Goal: Task Accomplishment & Management: Manage account settings

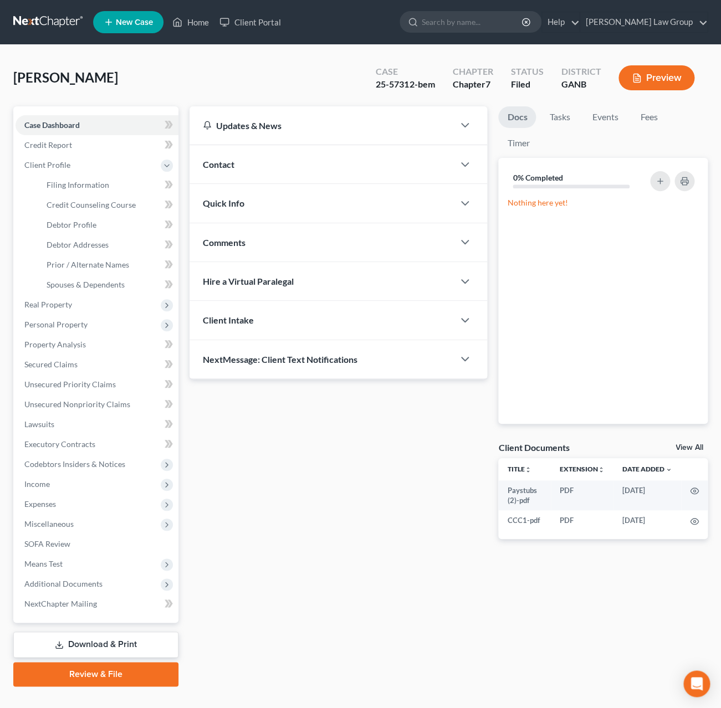
click at [375, 70] on div "Case 25-57312-bem" at bounding box center [405, 79] width 76 height 33
click at [509, 23] on input "search" at bounding box center [472, 22] width 101 height 21
type input "britton"
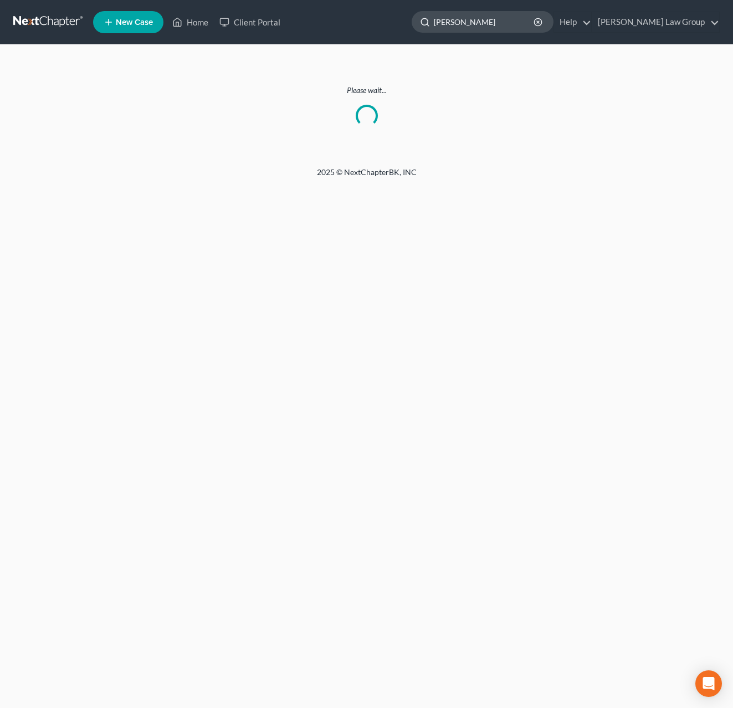
click at [505, 20] on input "britton" at bounding box center [484, 22] width 101 height 21
drag, startPoint x: 518, startPoint y: 23, endPoint x: 512, endPoint y: 23, distance: 6.1
click at [512, 23] on input "britton" at bounding box center [484, 22] width 101 height 21
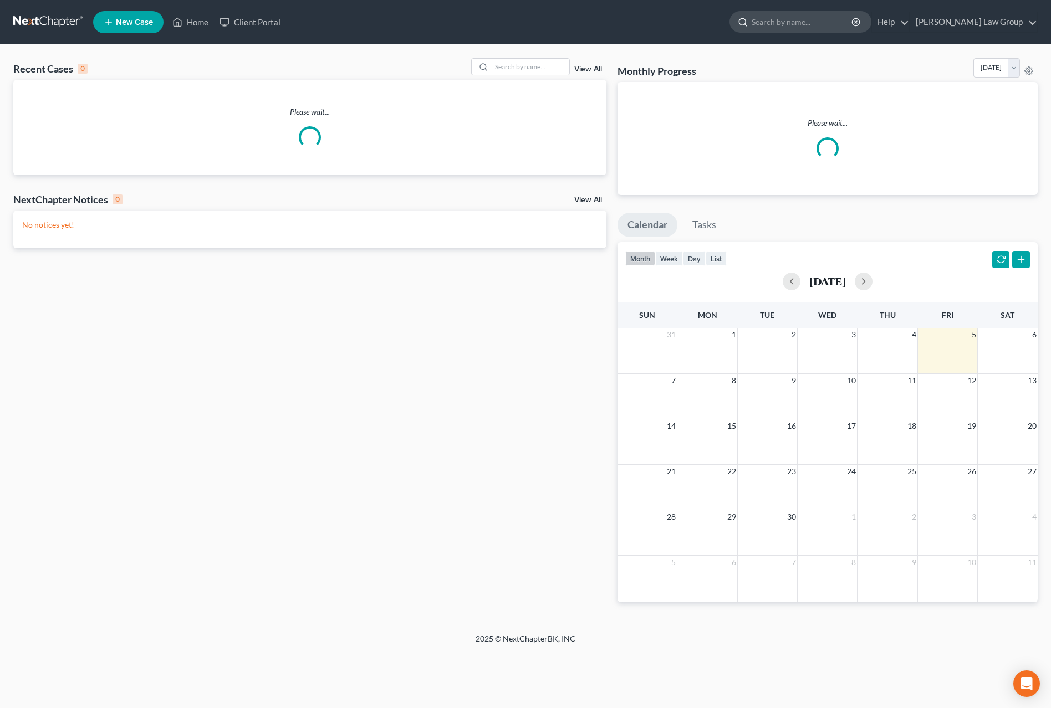
click at [824, 27] on input "search" at bounding box center [802, 22] width 101 height 21
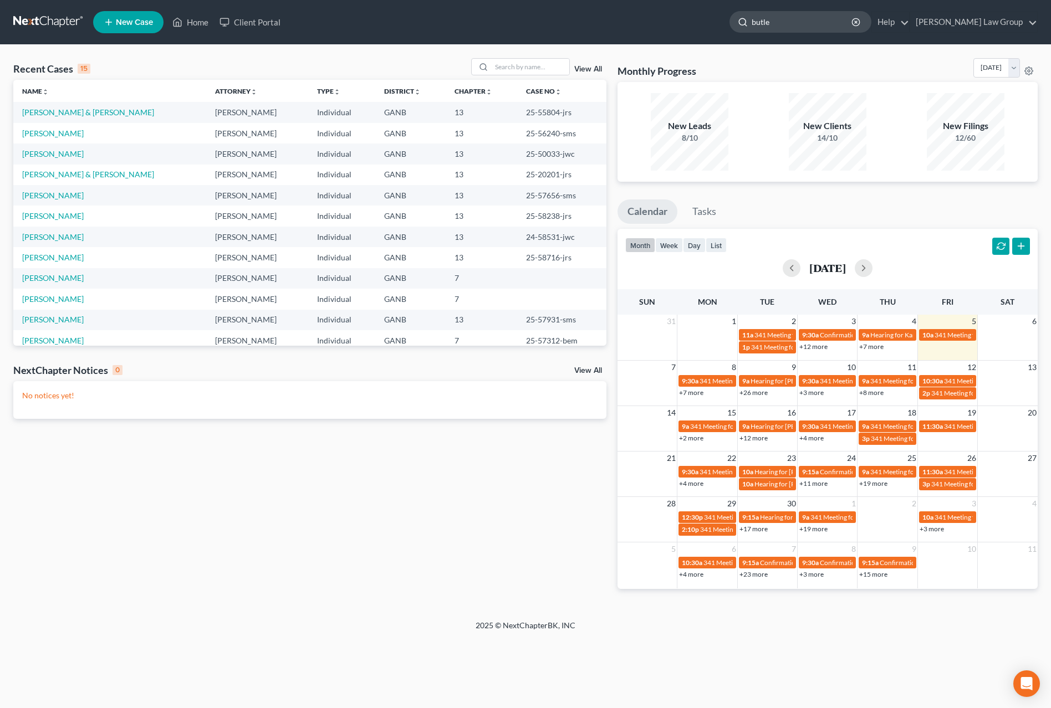
type input "[PERSON_NAME]"
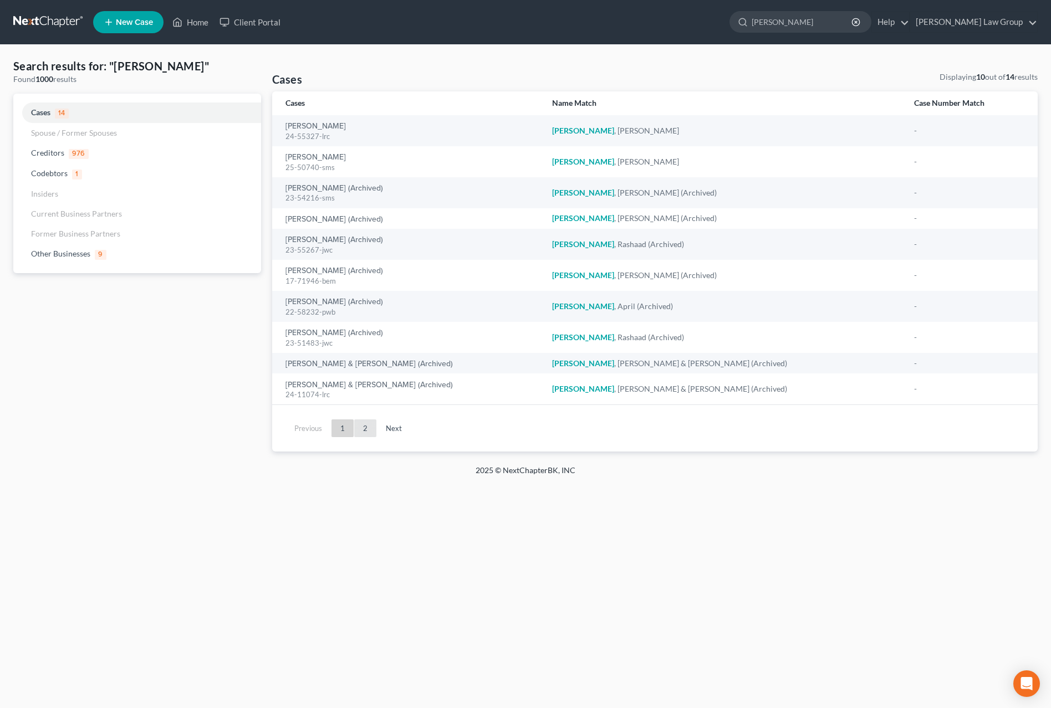
click at [365, 432] on link "2" at bounding box center [365, 429] width 22 height 18
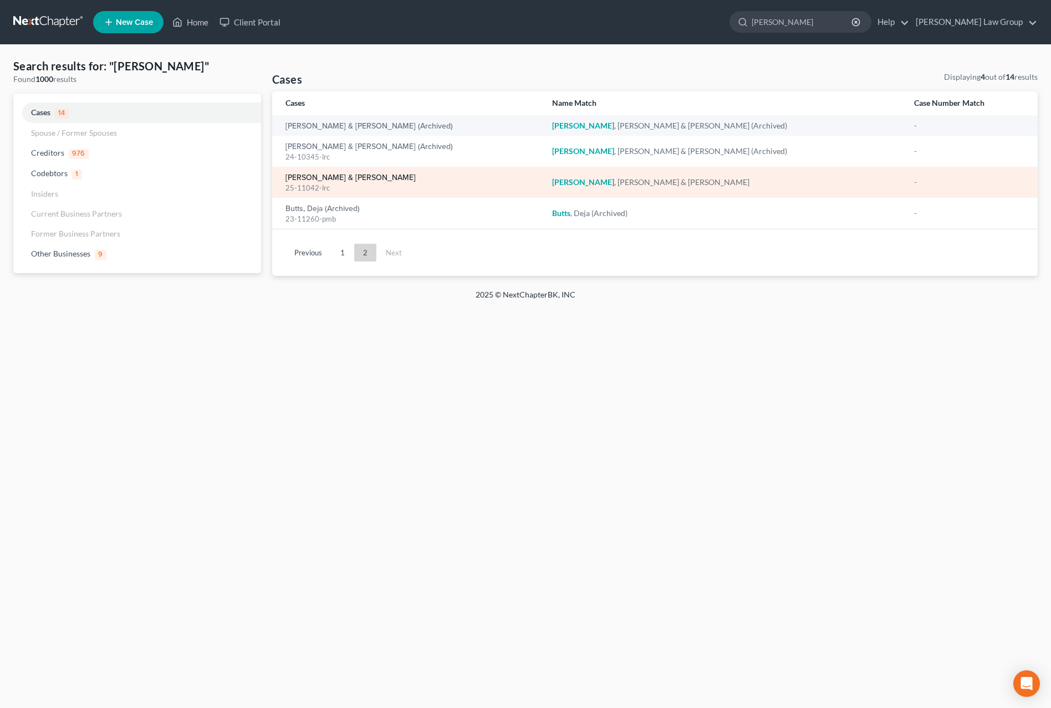
click at [343, 181] on link "[PERSON_NAME] & [PERSON_NAME]" at bounding box center [350, 178] width 130 height 8
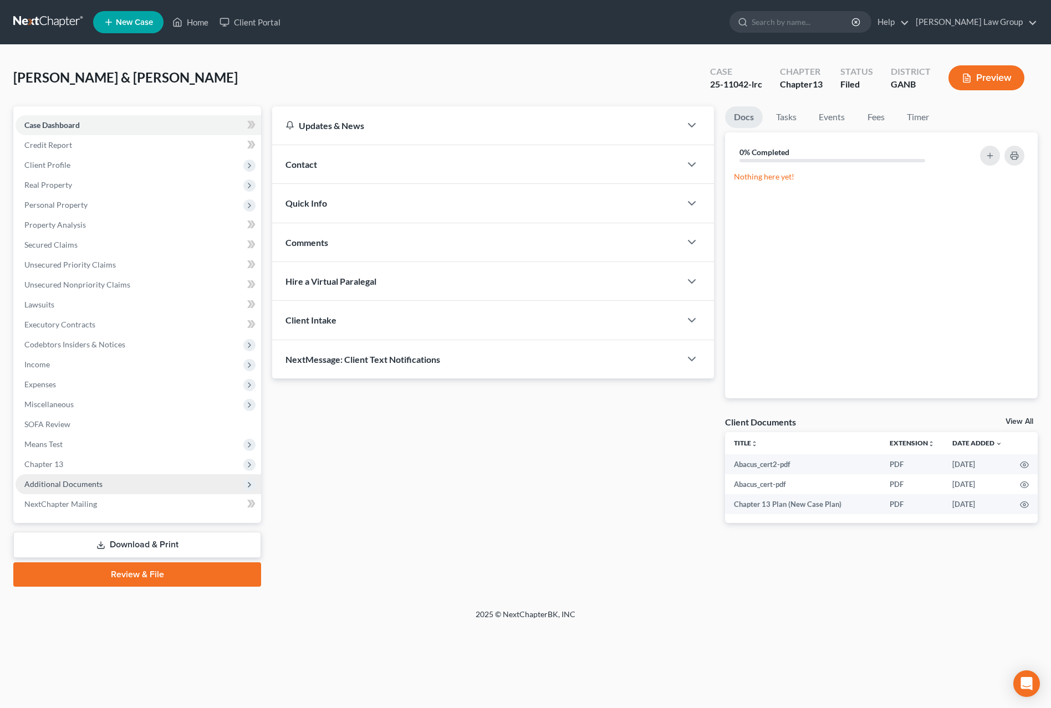
click at [62, 492] on span "Additional Documents" at bounding box center [139, 484] width 246 height 20
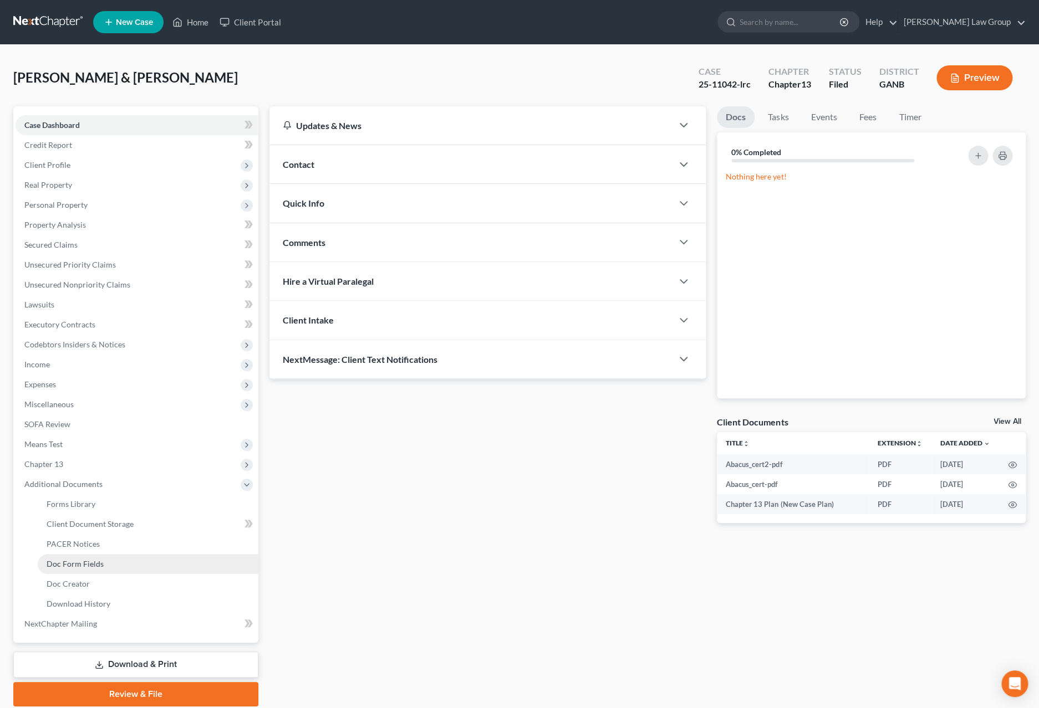
click at [90, 570] on link "Doc Form Fields" at bounding box center [148, 564] width 221 height 20
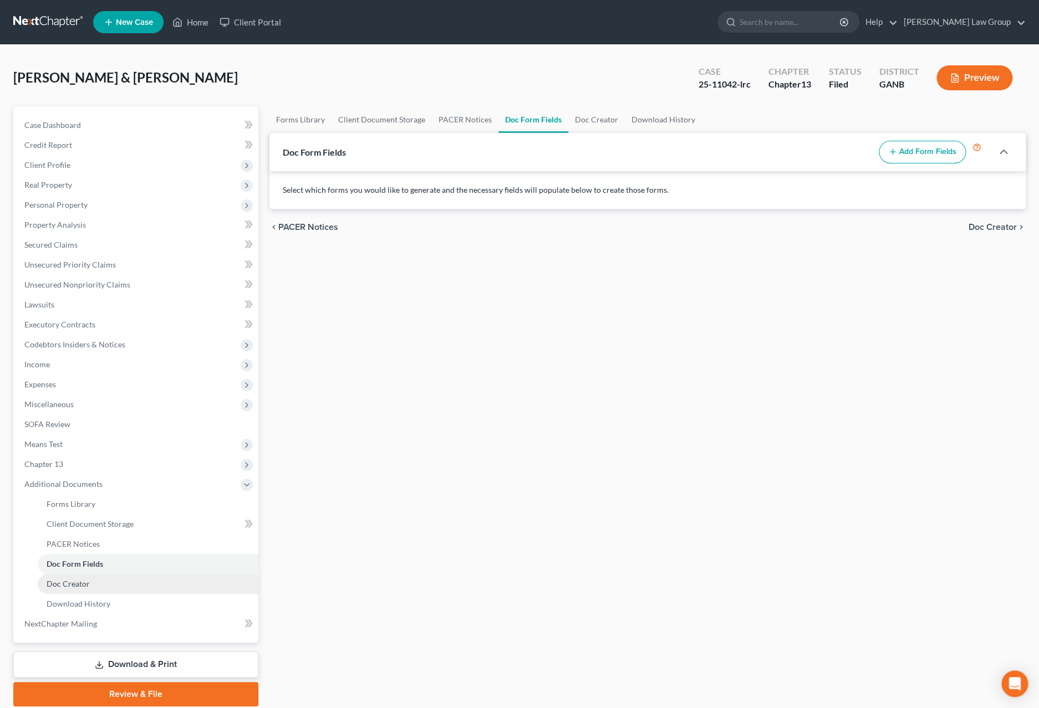
click at [113, 588] on link "Doc Creator" at bounding box center [148, 584] width 221 height 20
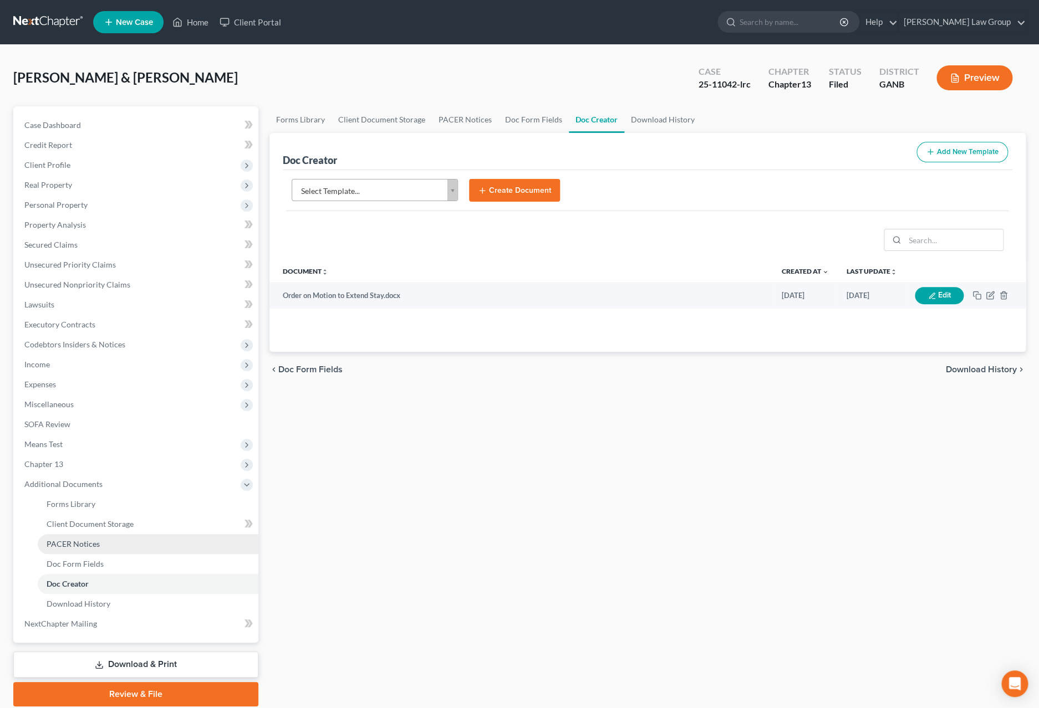
click at [106, 543] on link "PACER Notices" at bounding box center [148, 544] width 221 height 20
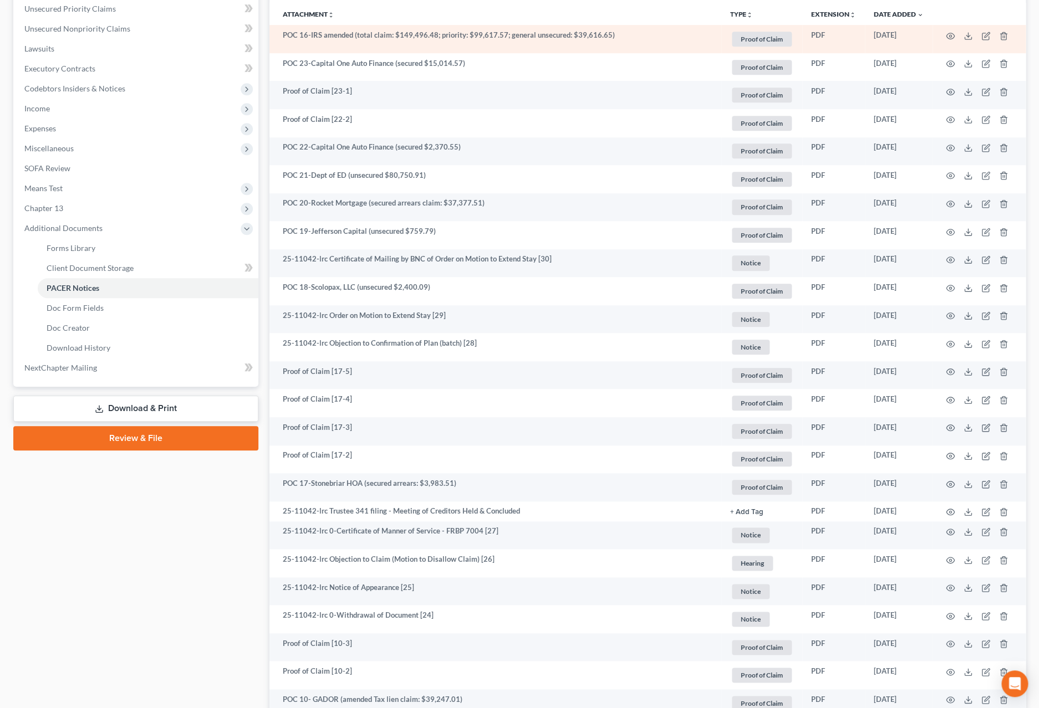
scroll to position [165, 0]
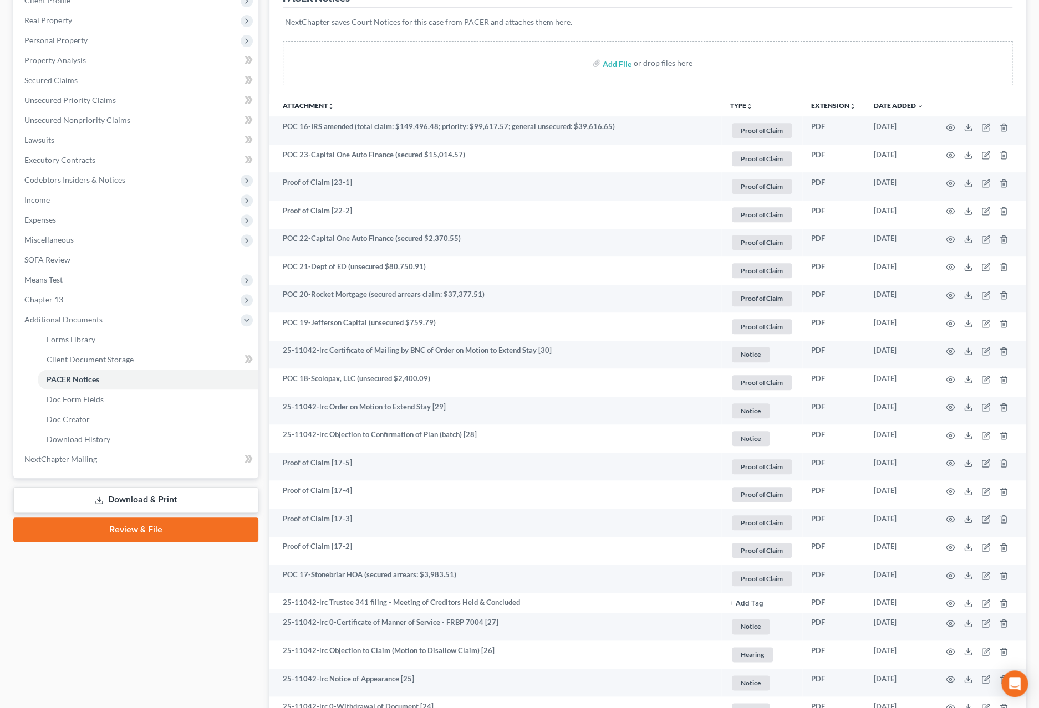
click at [745, 108] on button "TYPE unfold_more" at bounding box center [741, 106] width 23 height 7
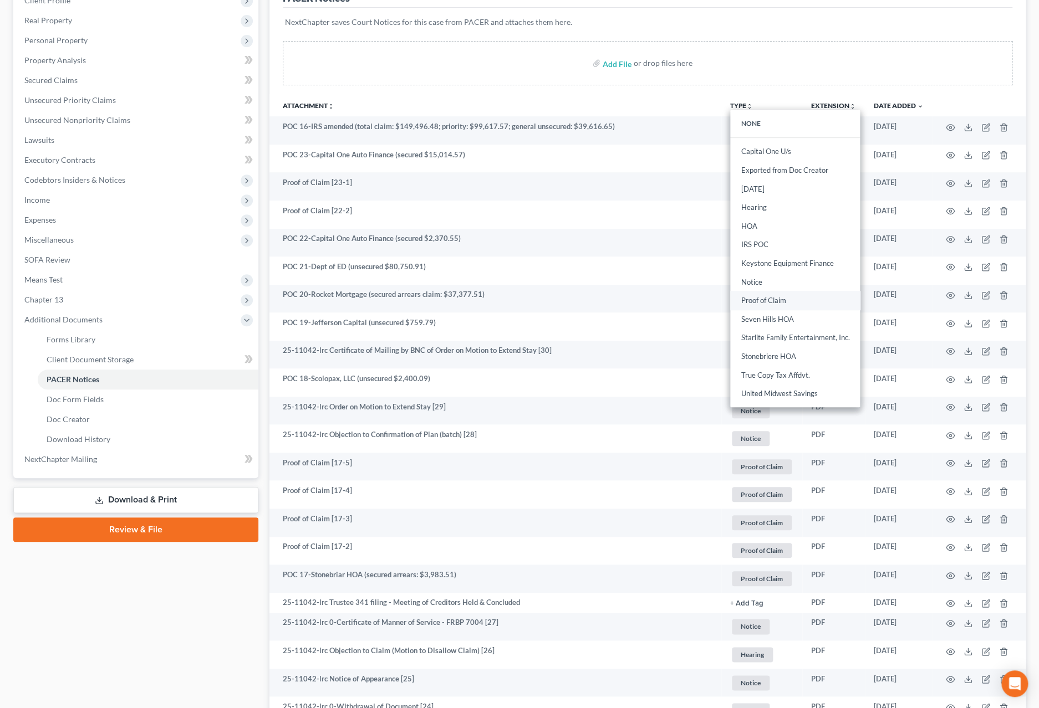
click at [768, 301] on link "Proof of Claim" at bounding box center [795, 301] width 130 height 19
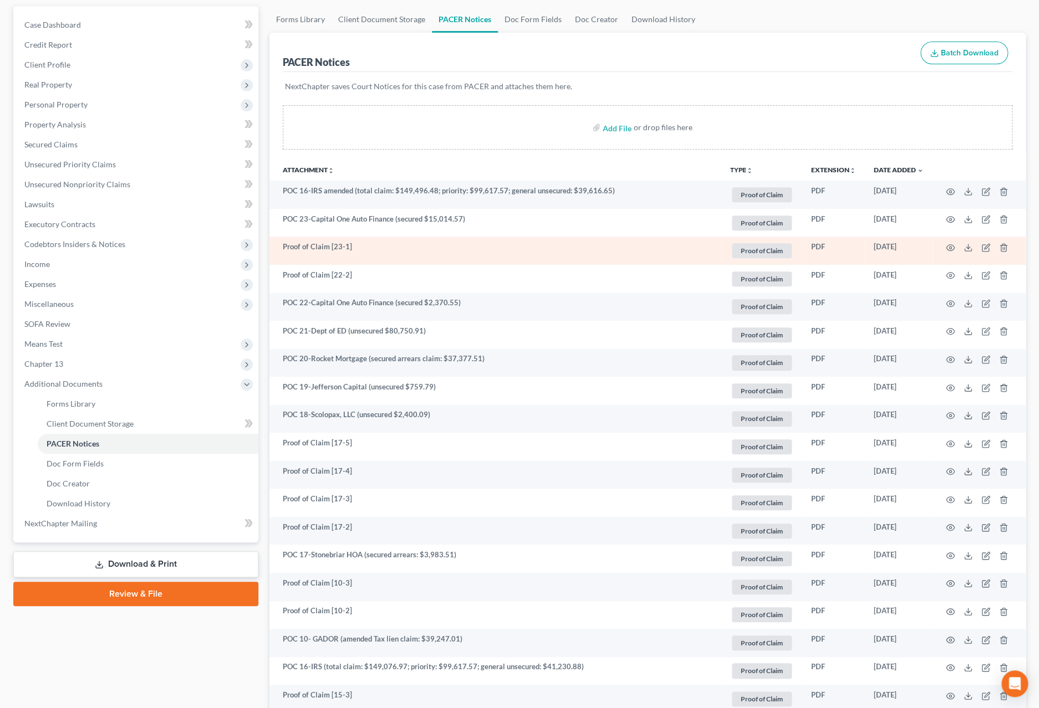
scroll to position [0, 0]
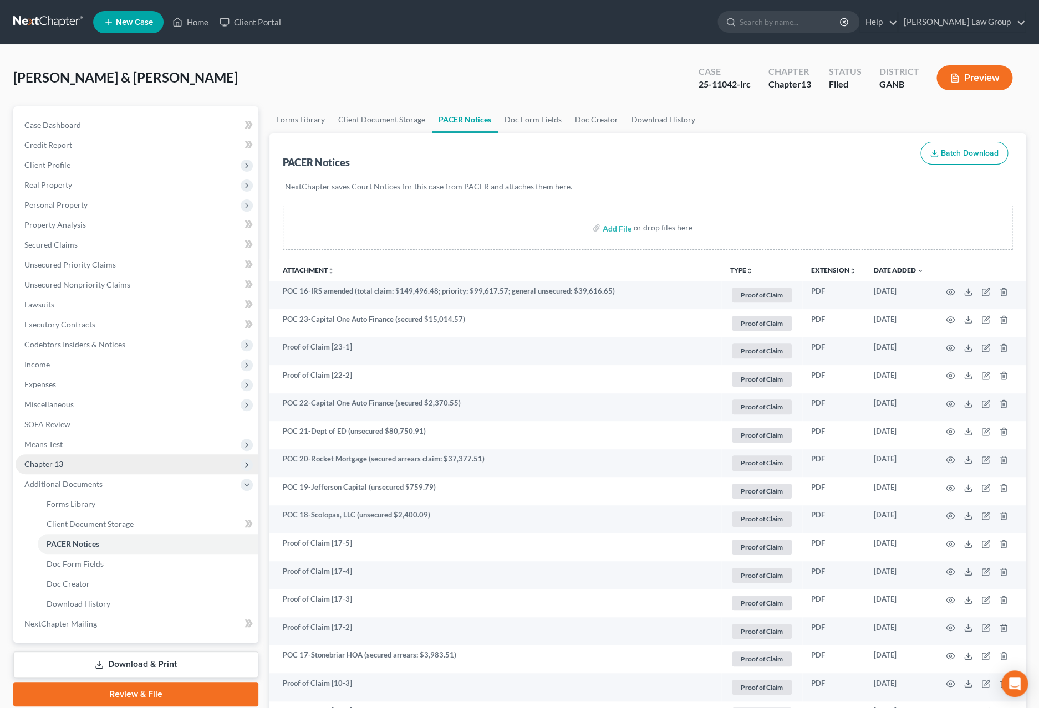
click at [73, 472] on span "Chapter 13" at bounding box center [137, 465] width 243 height 20
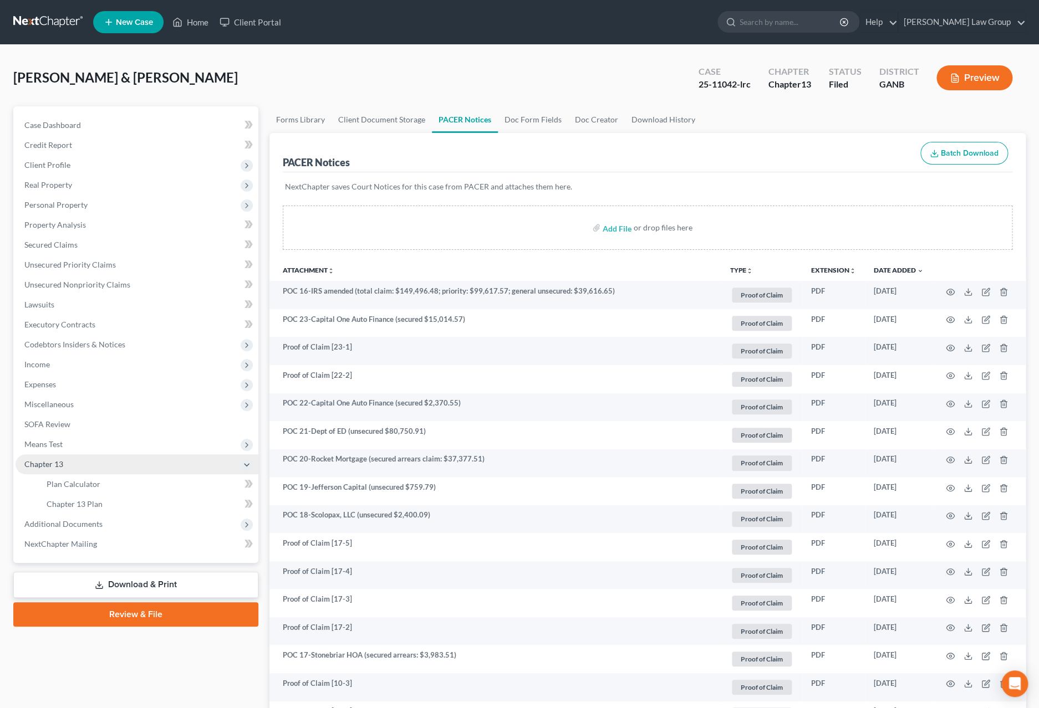
click at [58, 468] on span "Chapter 13" at bounding box center [43, 463] width 39 height 9
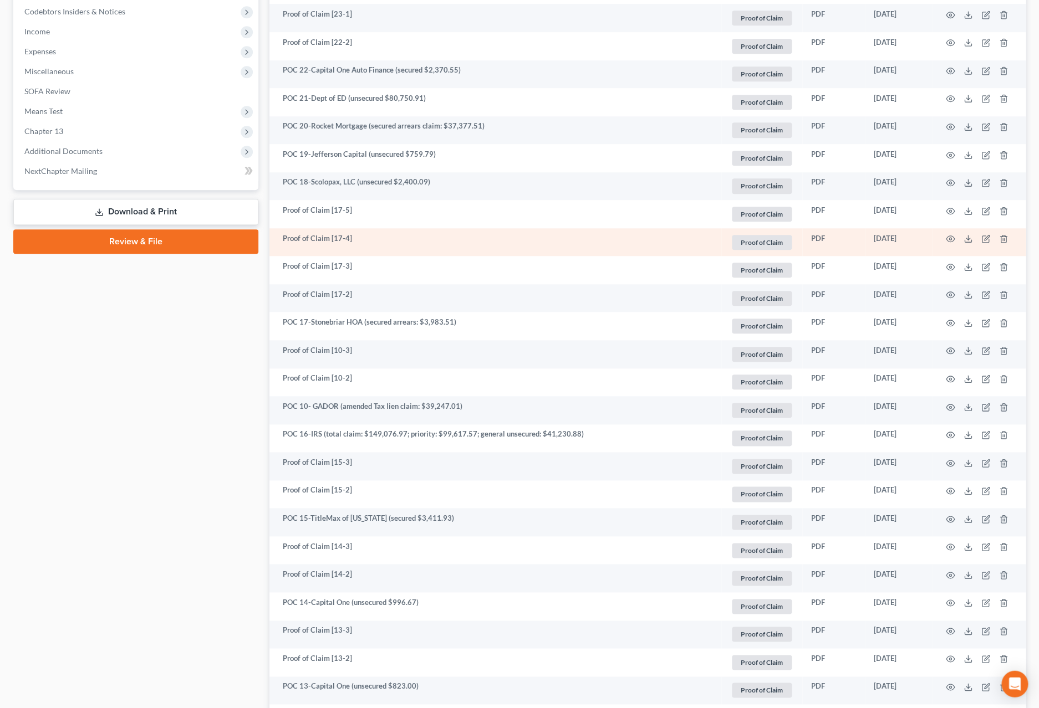
scroll to position [73, 0]
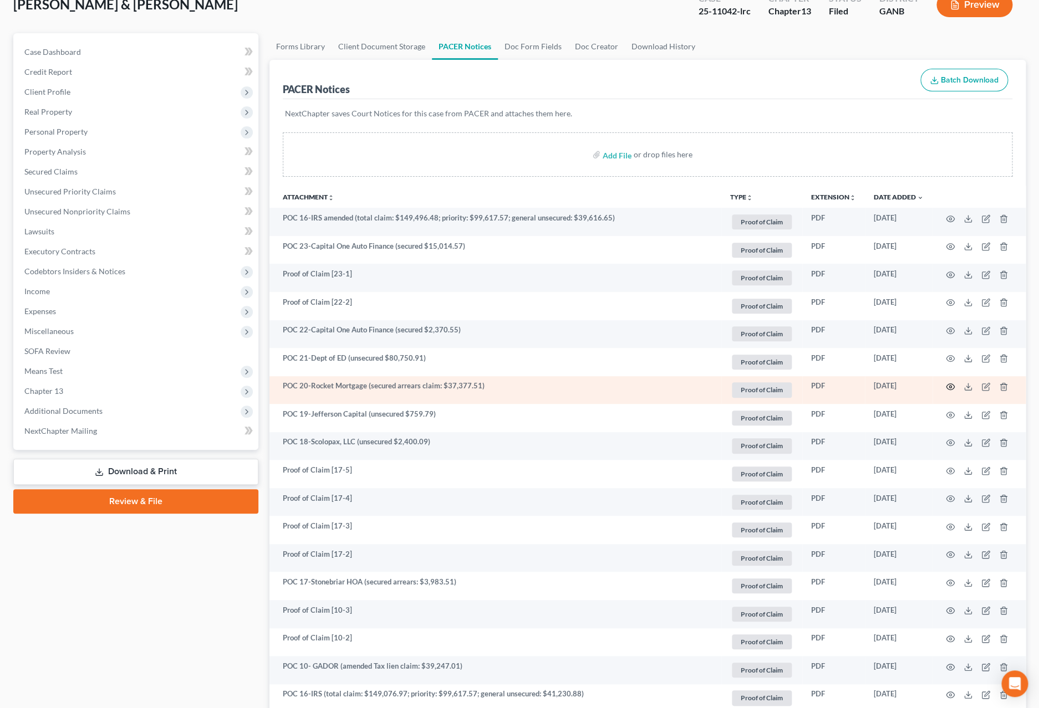
click at [949, 390] on icon "button" at bounding box center [950, 387] width 8 height 6
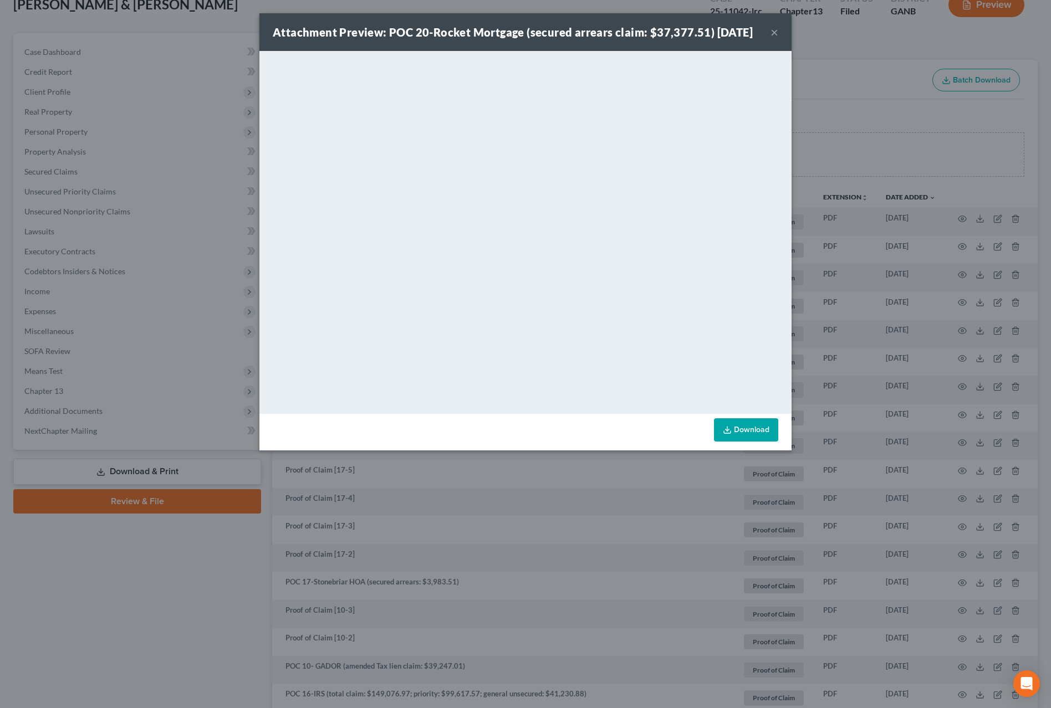
drag, startPoint x: 262, startPoint y: 465, endPoint x: 156, endPoint y: 530, distance: 124.2
click at [155, 532] on div "Attachment Preview: POC 20-Rocket Mortgage (secured arrears claim: $37,377.51) …" at bounding box center [525, 354] width 1051 height 708
click at [753, 40] on div "Attachment Preview: POC 20-Rocket Mortgage (secured arrears claim: $37,377.51) …" at bounding box center [513, 32] width 480 height 16
click at [773, 39] on button "×" at bounding box center [774, 31] width 8 height 13
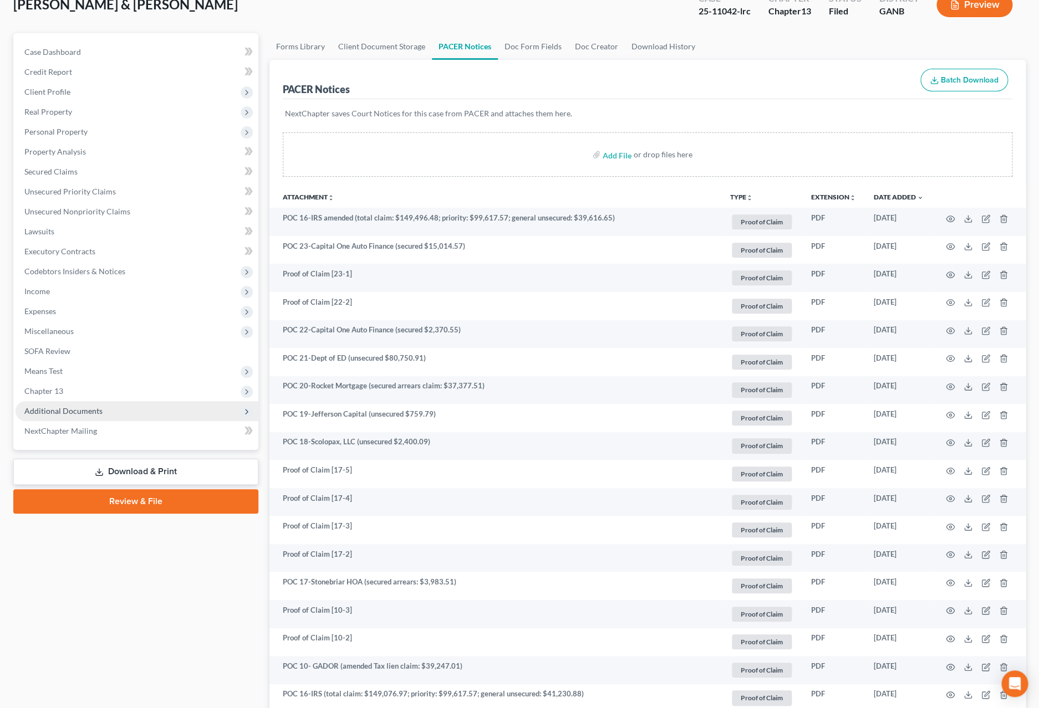
click at [103, 419] on span "Additional Documents" at bounding box center [137, 411] width 243 height 20
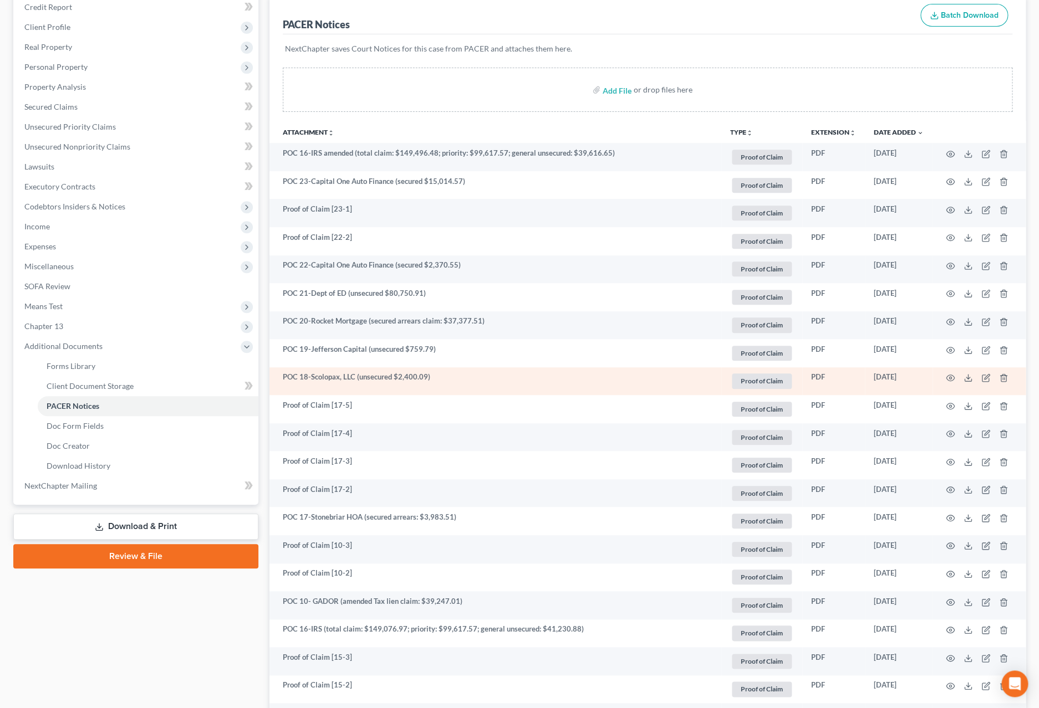
scroll to position [100, 0]
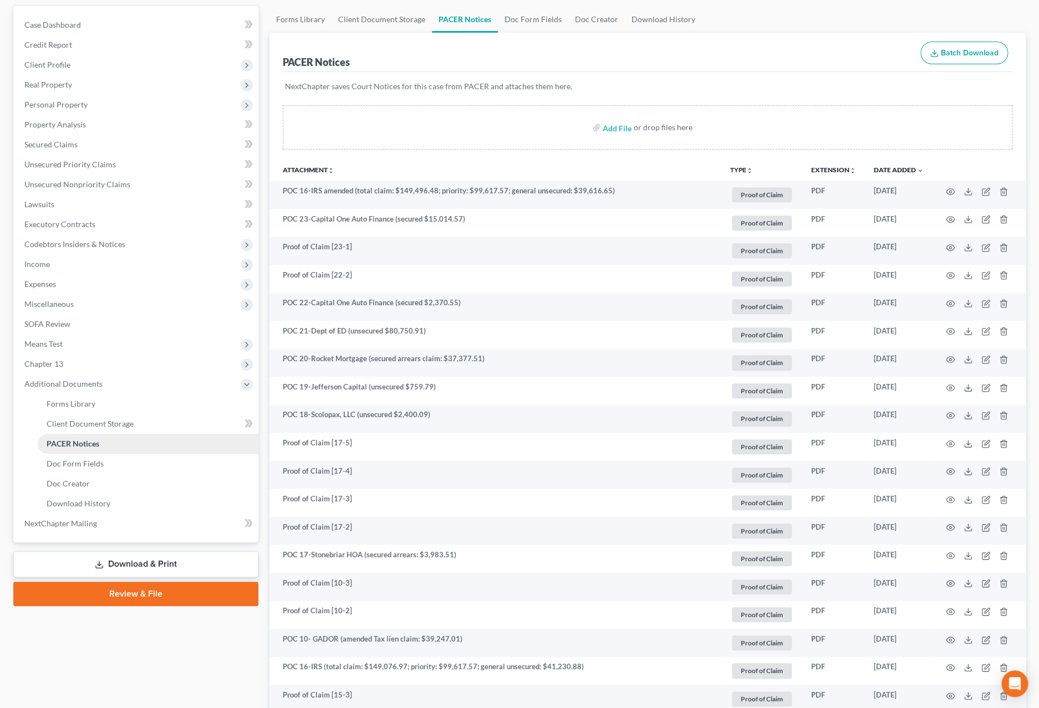
click at [108, 445] on link "PACER Notices" at bounding box center [148, 444] width 221 height 20
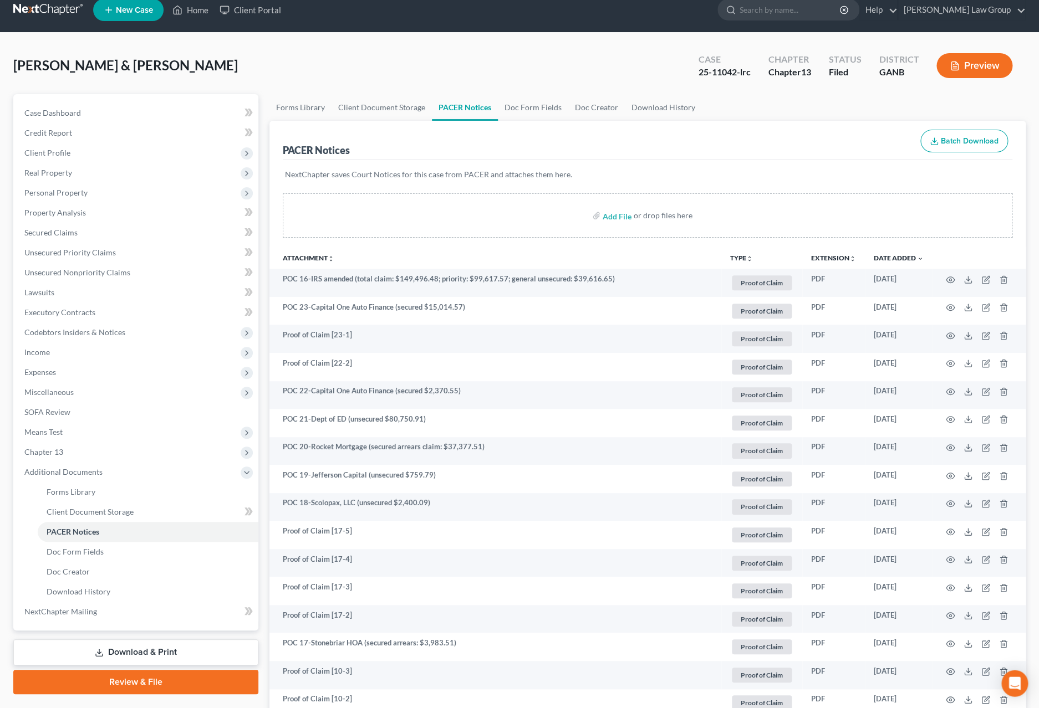
scroll to position [0, 0]
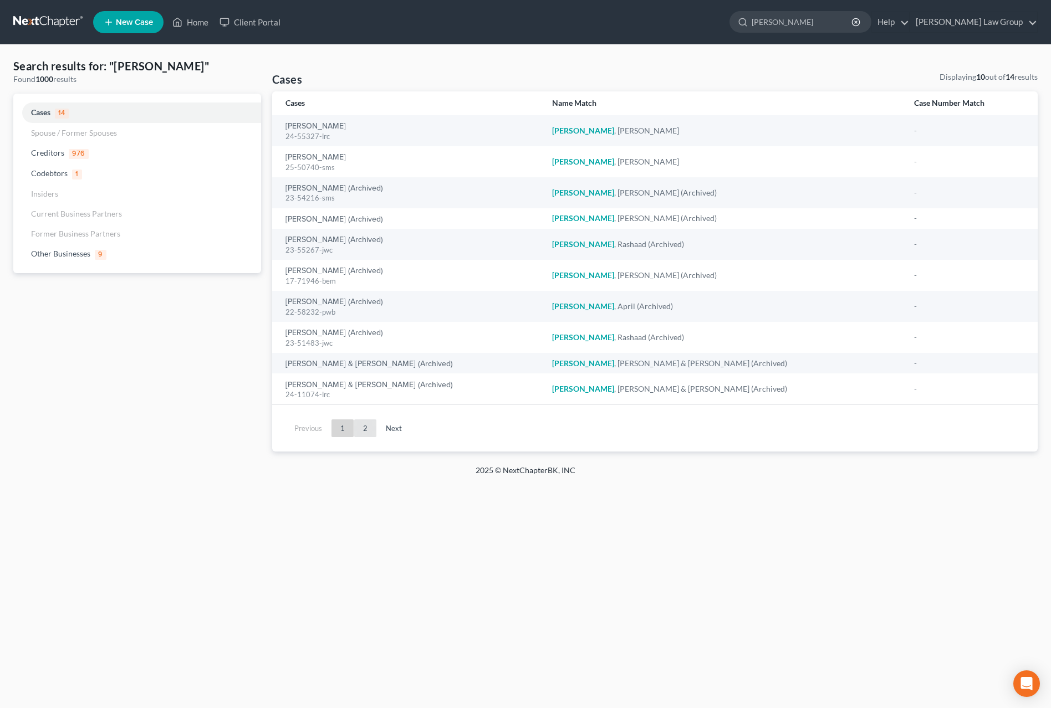
click at [364, 424] on link "2" at bounding box center [365, 429] width 22 height 18
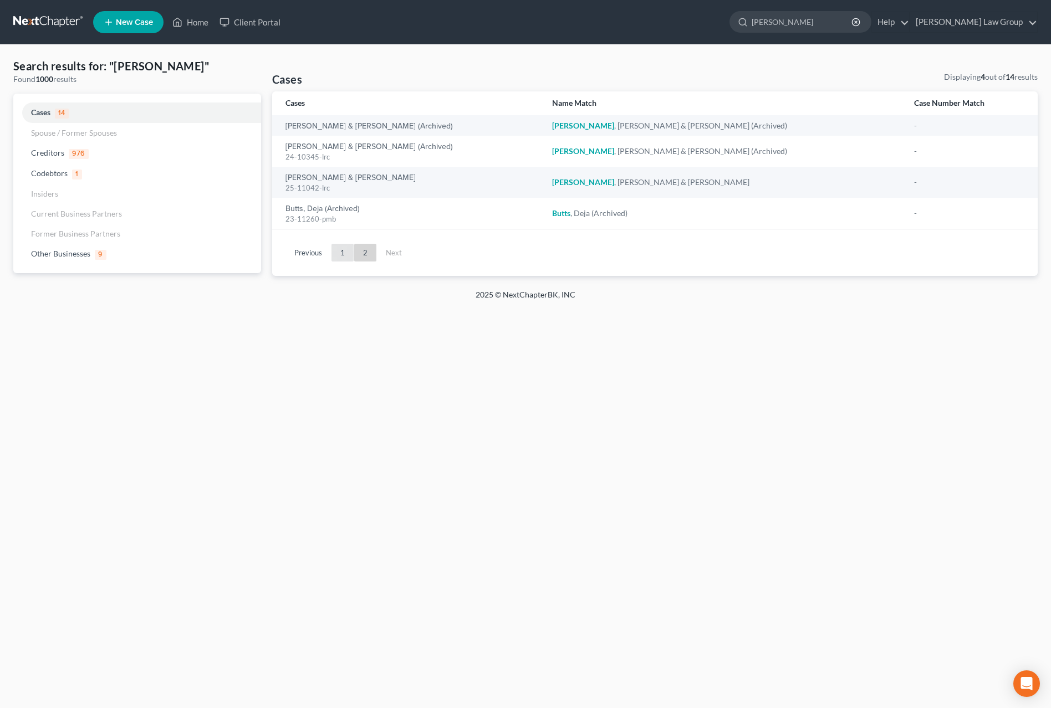
click at [349, 261] on link "1" at bounding box center [342, 253] width 22 height 18
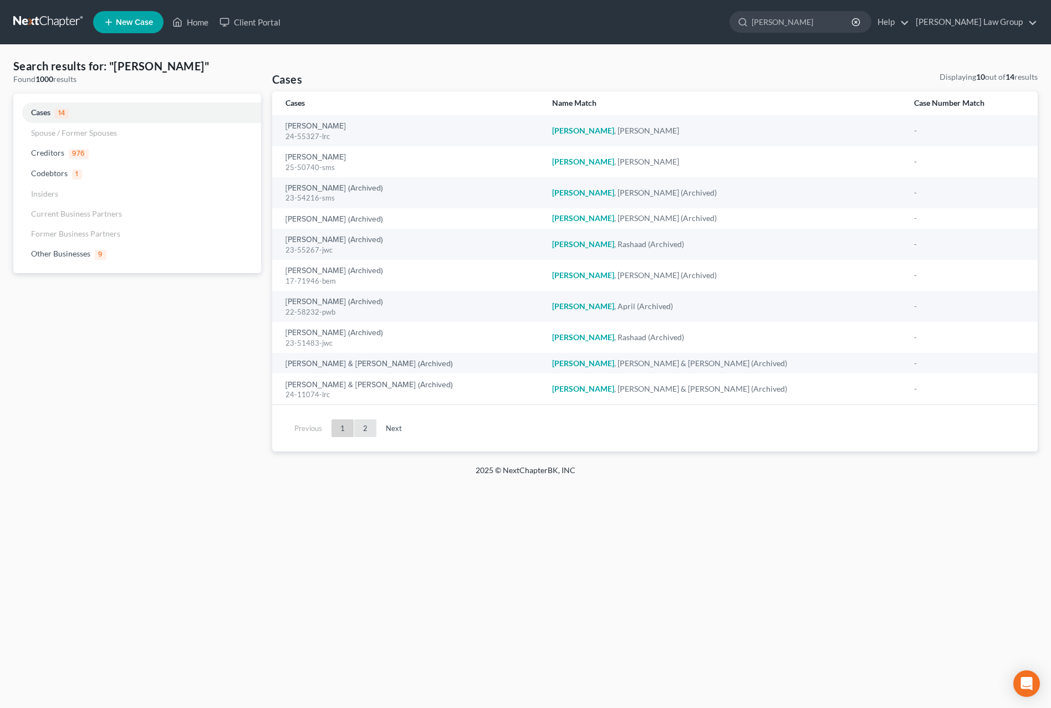
click at [361, 428] on link "2" at bounding box center [365, 429] width 22 height 18
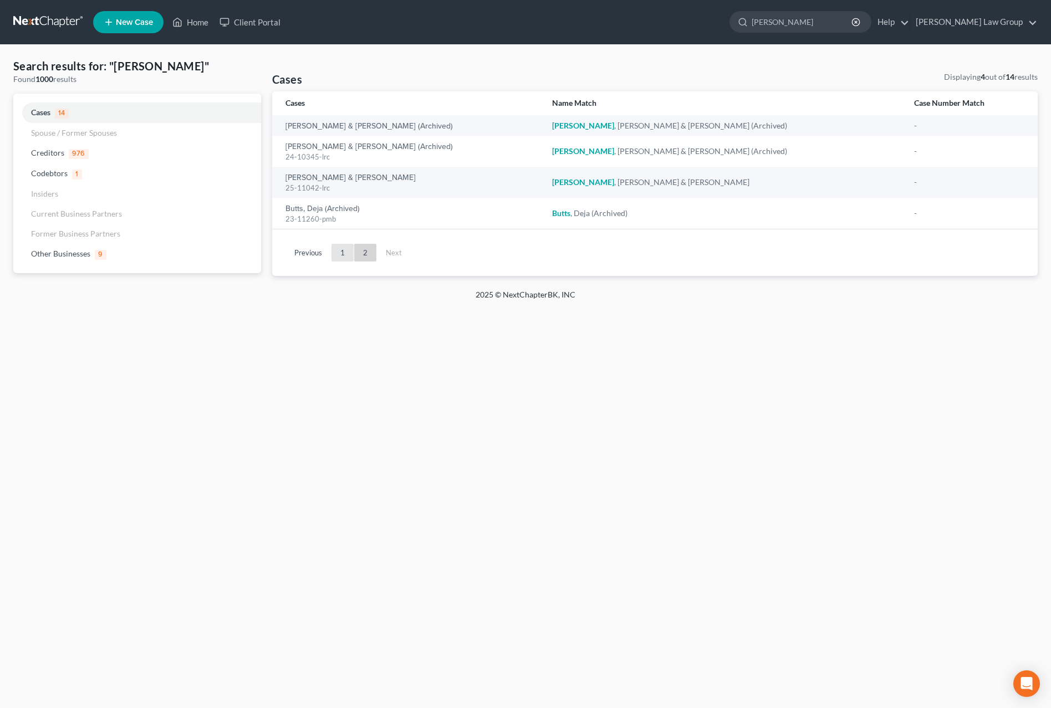
click at [340, 252] on link "1" at bounding box center [342, 253] width 22 height 18
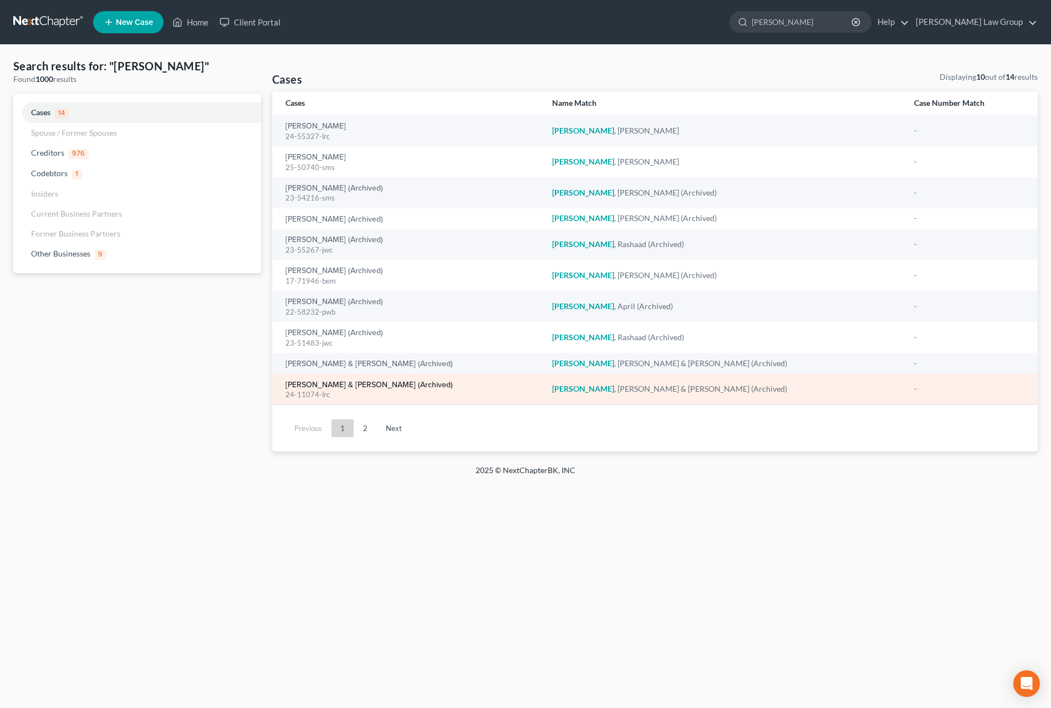
click at [349, 387] on link "[PERSON_NAME] & [PERSON_NAME] (Archived)" at bounding box center [368, 385] width 167 height 8
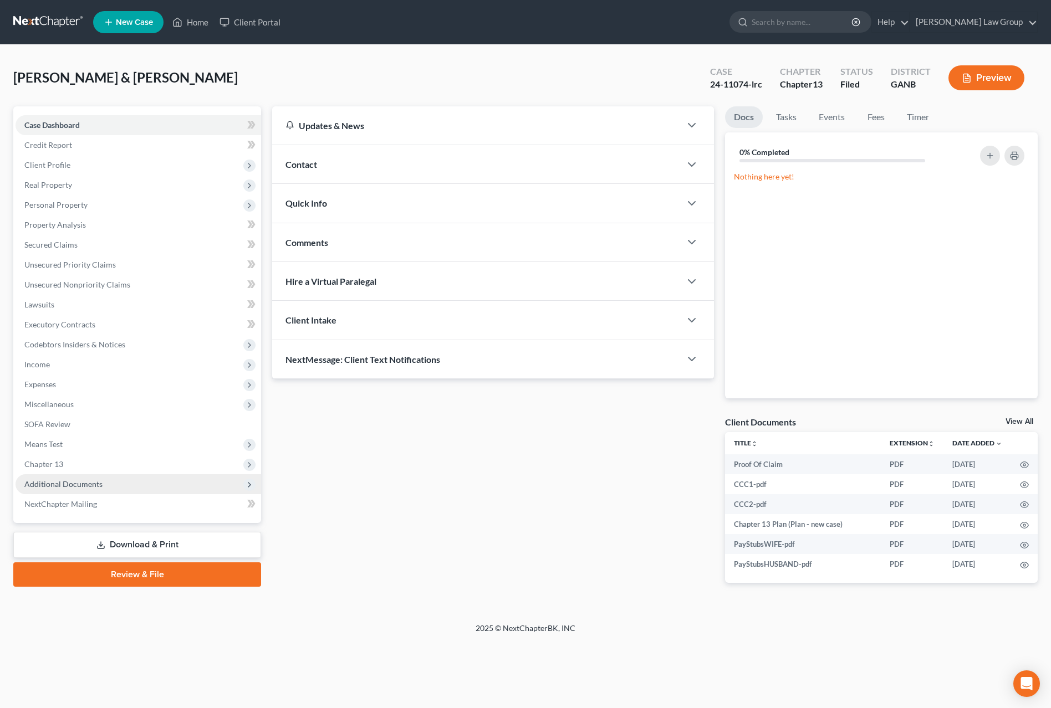
click at [68, 490] on span "Additional Documents" at bounding box center [139, 484] width 246 height 20
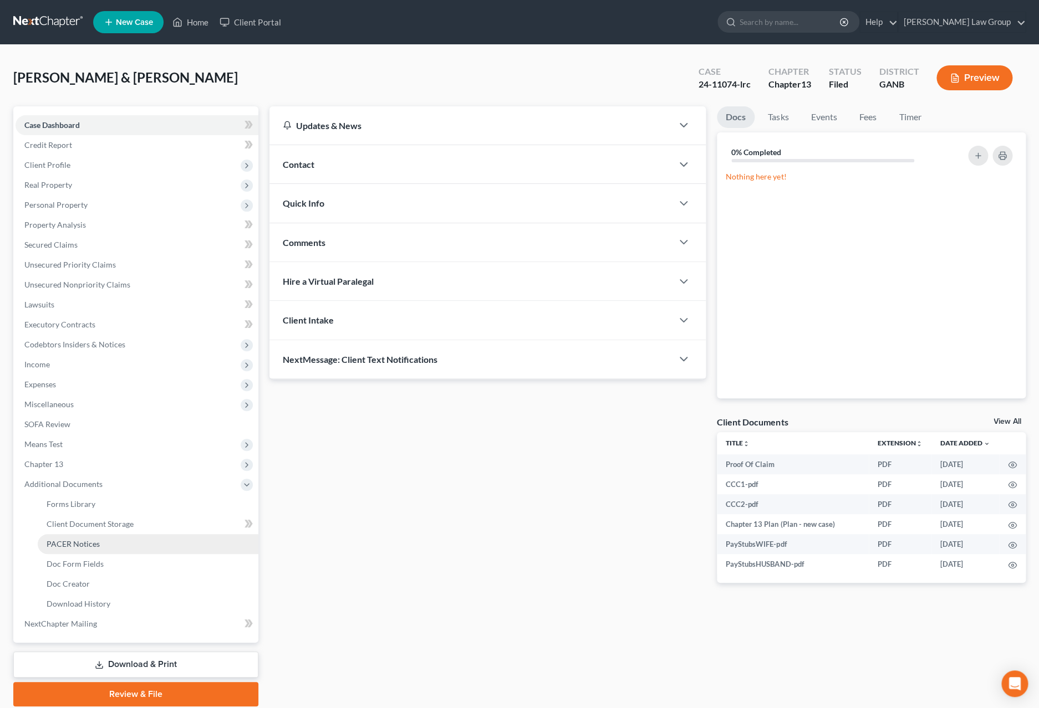
click at [98, 545] on span "PACER Notices" at bounding box center [73, 543] width 53 height 9
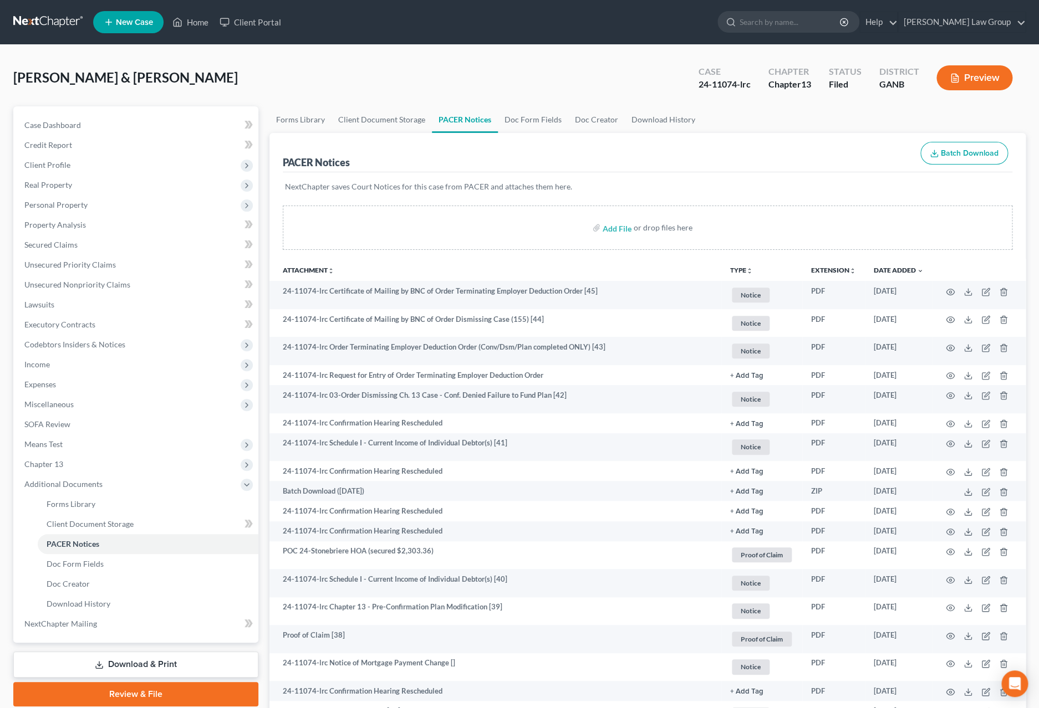
click at [742, 267] on button "TYPE unfold_more" at bounding box center [741, 270] width 23 height 7
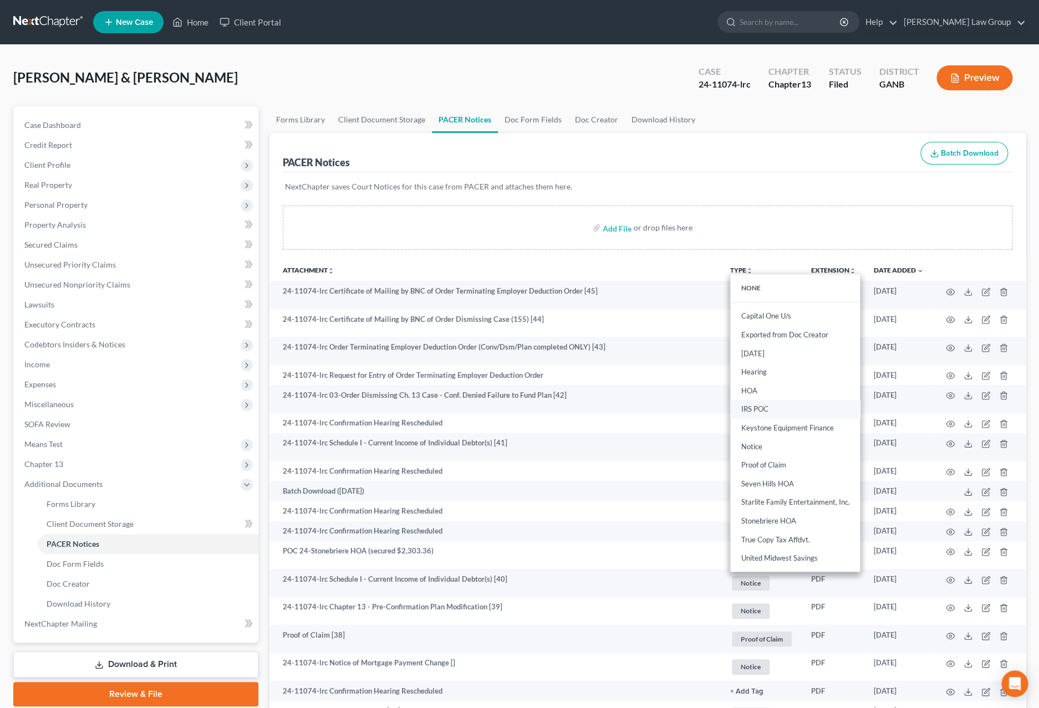
click at [742, 412] on link "IRS POC" at bounding box center [795, 409] width 130 height 19
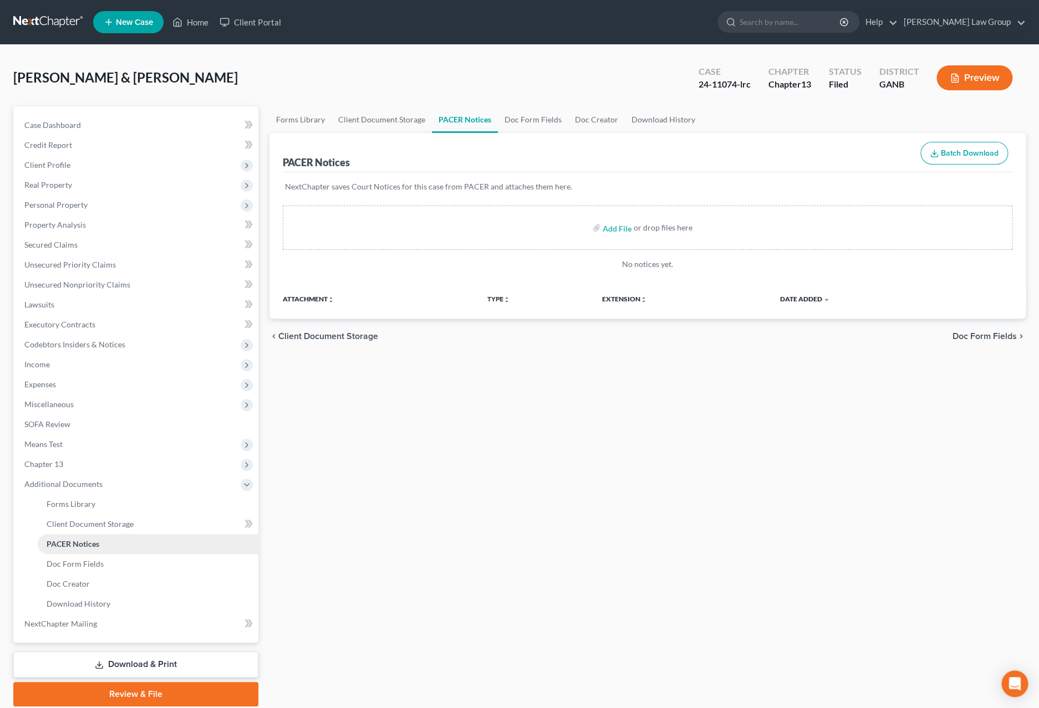
click at [126, 539] on link "PACER Notices" at bounding box center [148, 544] width 221 height 20
click at [147, 573] on link "Doc Form Fields" at bounding box center [148, 564] width 221 height 20
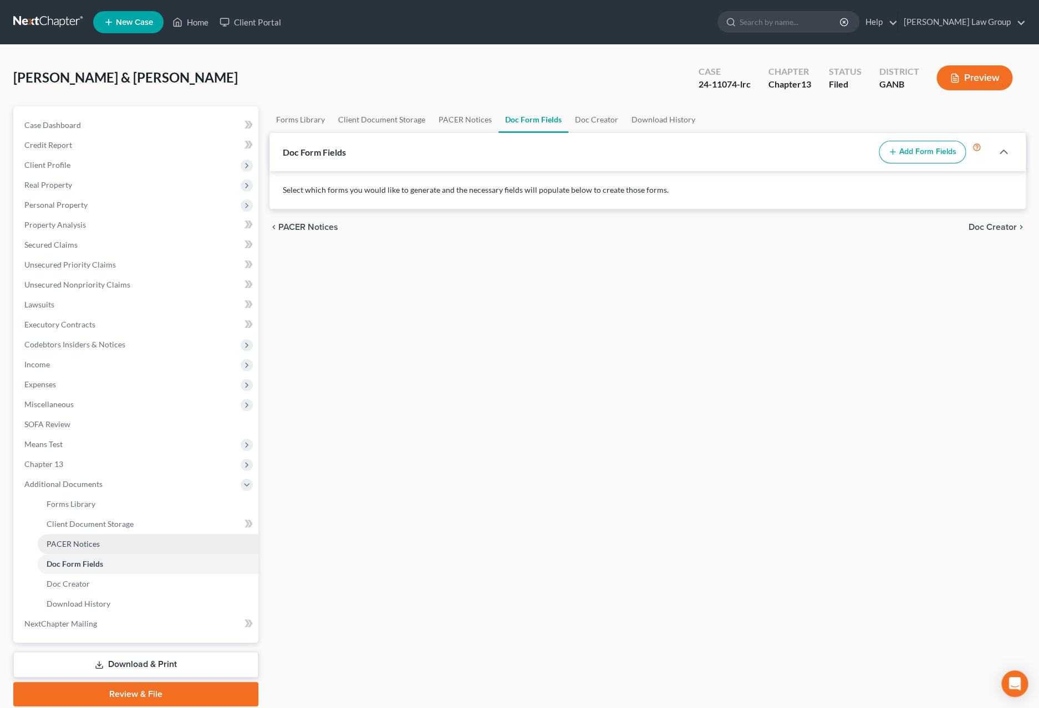
click at [141, 548] on link "PACER Notices" at bounding box center [148, 544] width 221 height 20
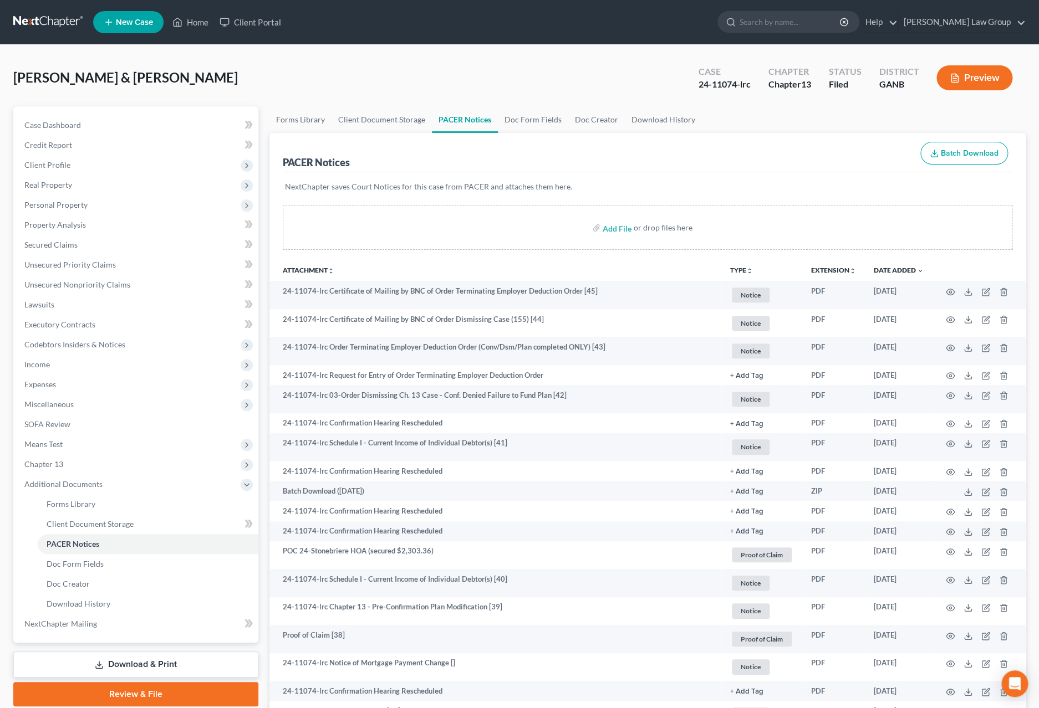
click at [741, 270] on button "TYPE unfold_more" at bounding box center [741, 270] width 23 height 7
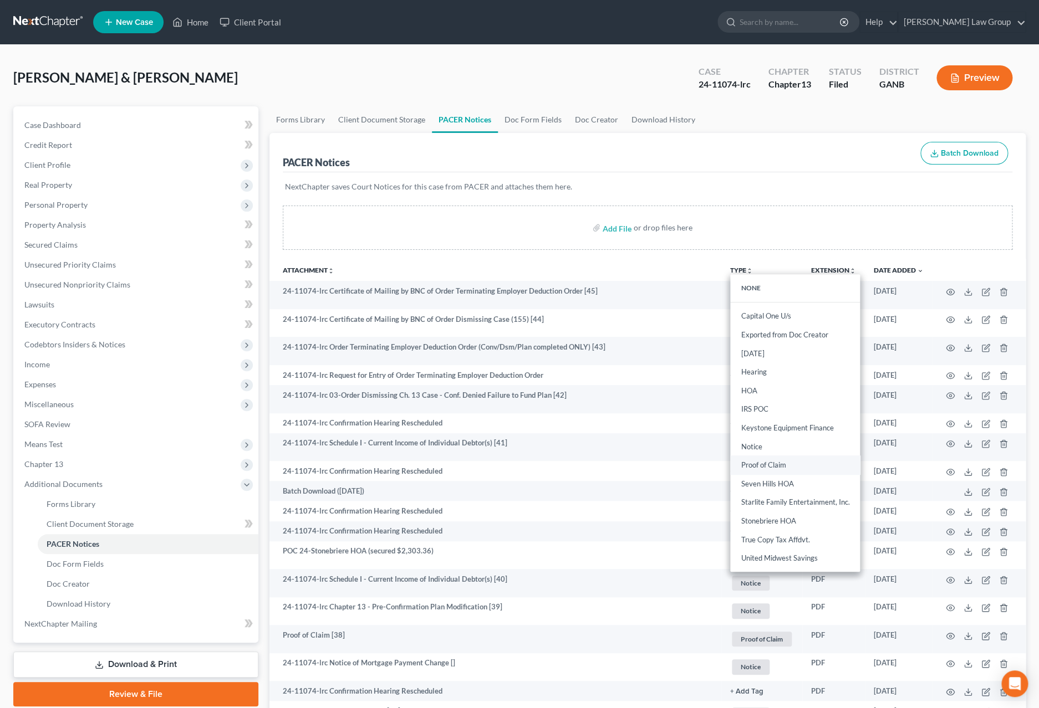
click at [771, 462] on link "Proof of Claim" at bounding box center [795, 465] width 130 height 19
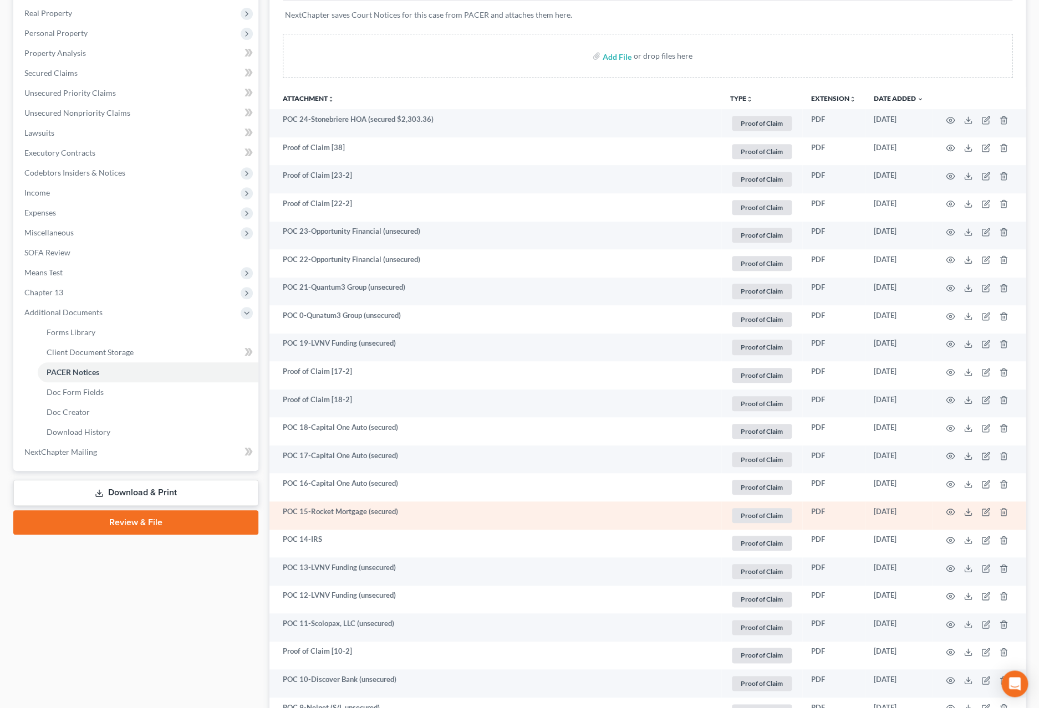
scroll to position [173, 0]
click at [946, 512] on icon "button" at bounding box center [950, 511] width 8 height 6
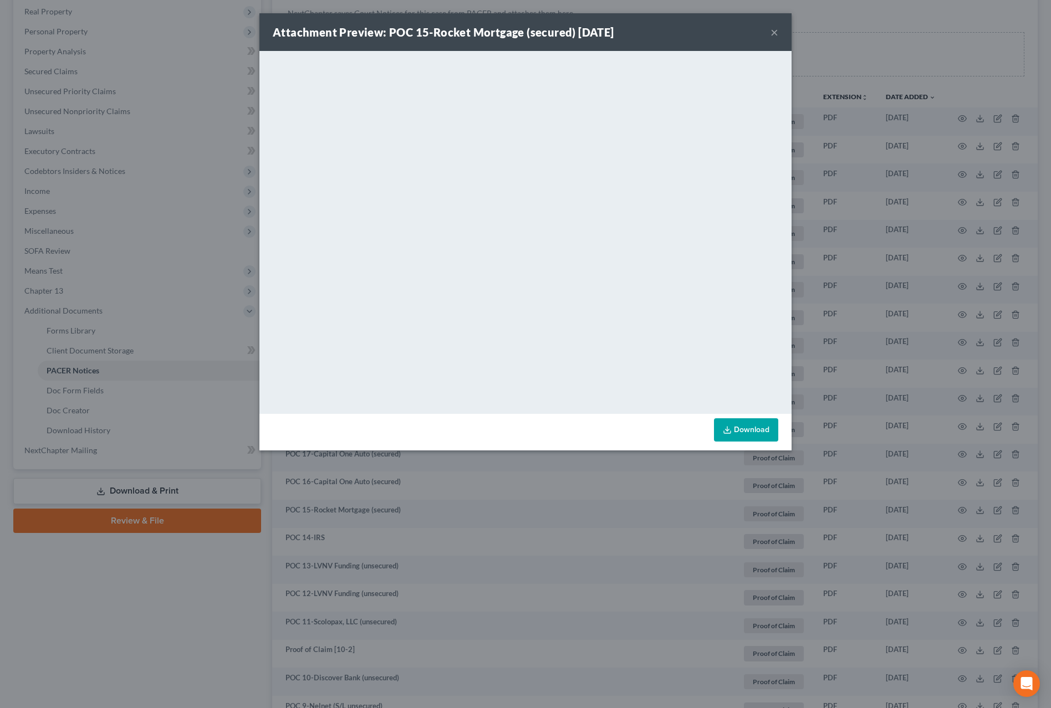
click at [778, 32] on div "Attachment Preview: POC 15-Rocket Mortgage (secured) [DATE] ×" at bounding box center [525, 32] width 532 height 38
click at [777, 38] on button "×" at bounding box center [774, 31] width 8 height 13
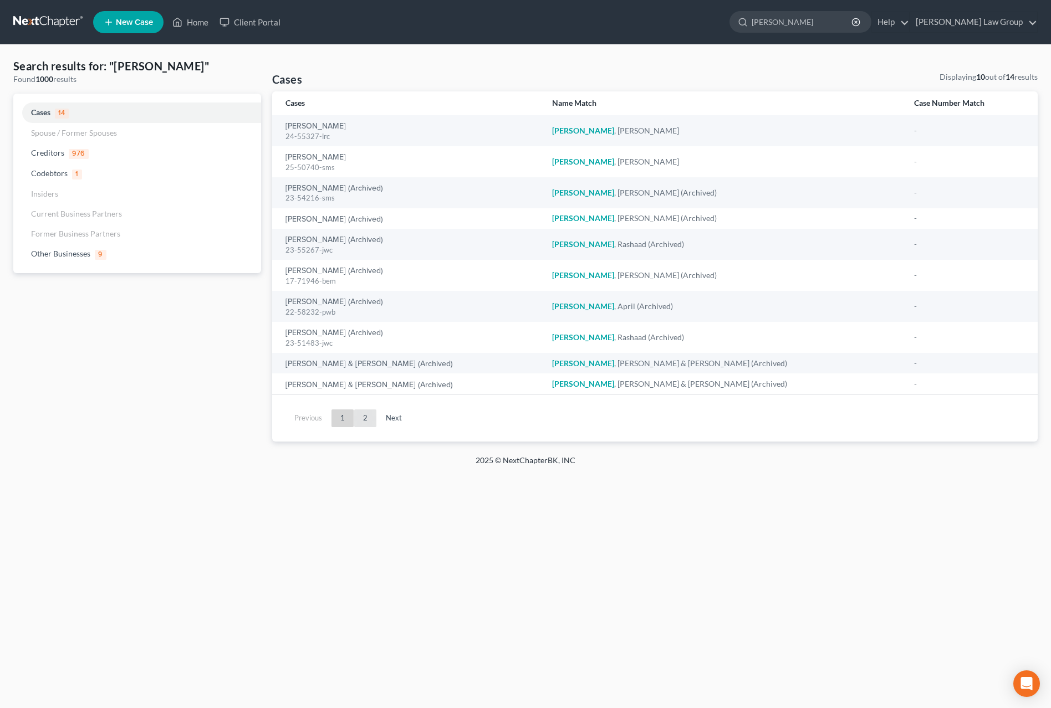
click at [366, 421] on link "2" at bounding box center [365, 419] width 22 height 18
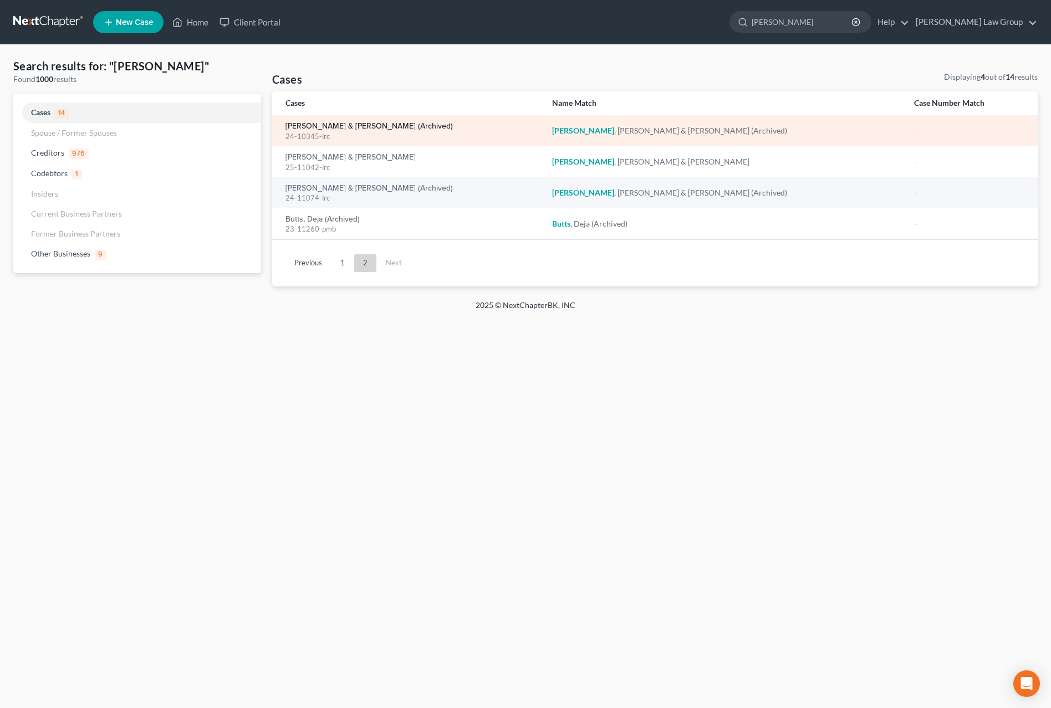
click at [351, 124] on link "[PERSON_NAME] & [PERSON_NAME] (Archived)" at bounding box center [368, 126] width 167 height 8
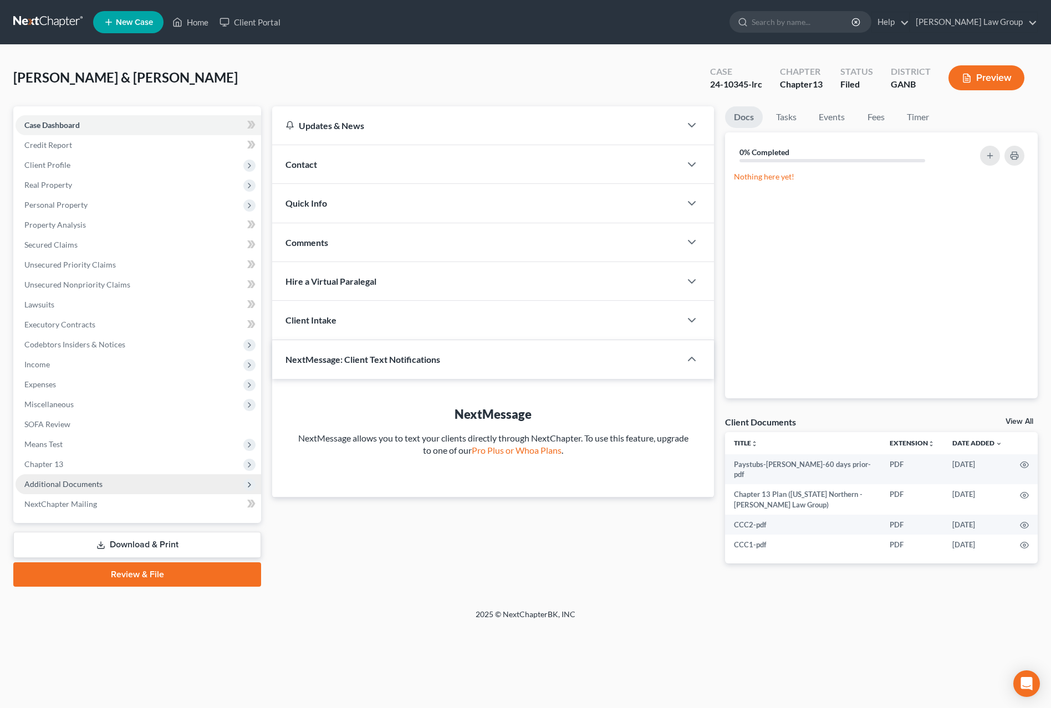
click at [94, 477] on span "Additional Documents" at bounding box center [139, 484] width 246 height 20
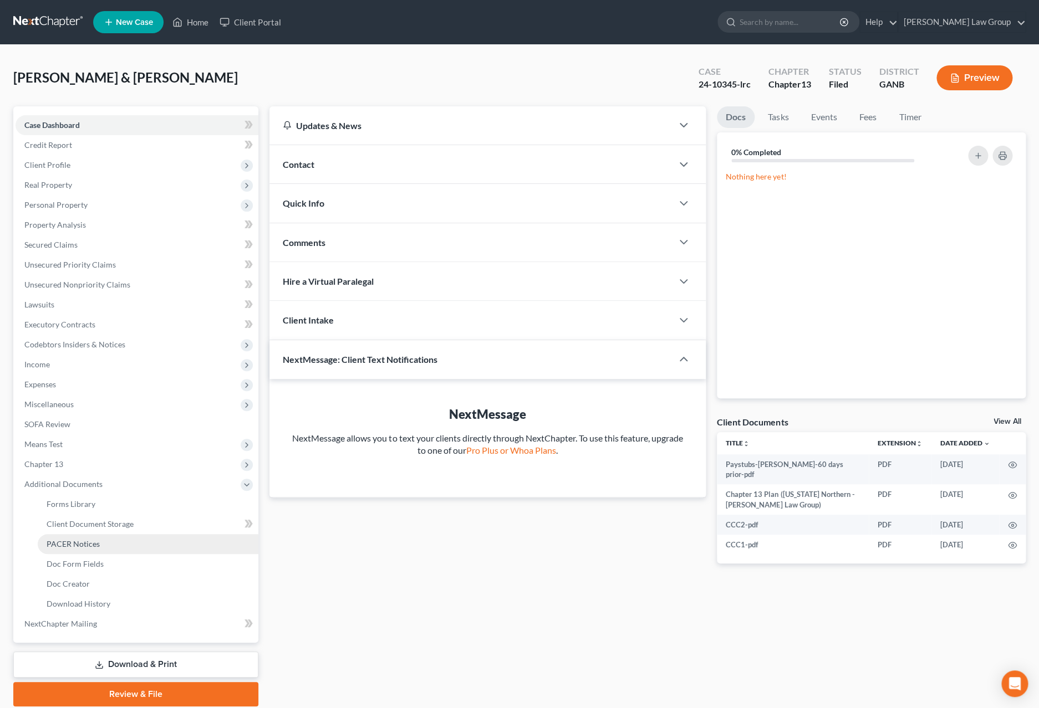
click at [106, 540] on link "PACER Notices" at bounding box center [148, 544] width 221 height 20
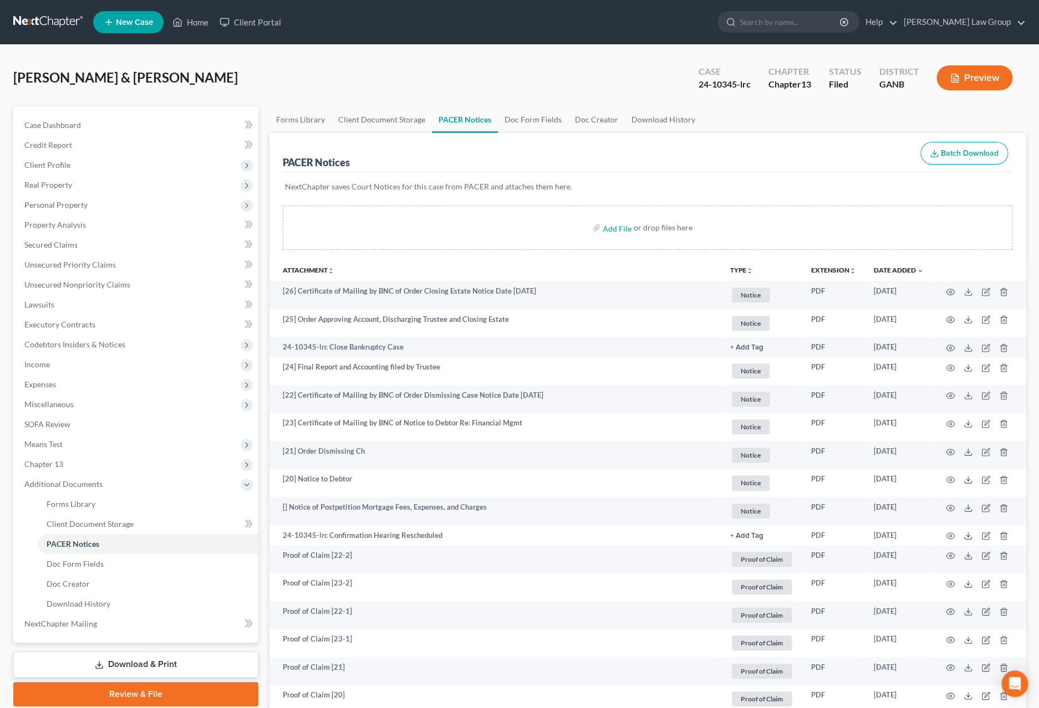
click at [747, 268] on button "TYPE unfold_more" at bounding box center [741, 270] width 23 height 7
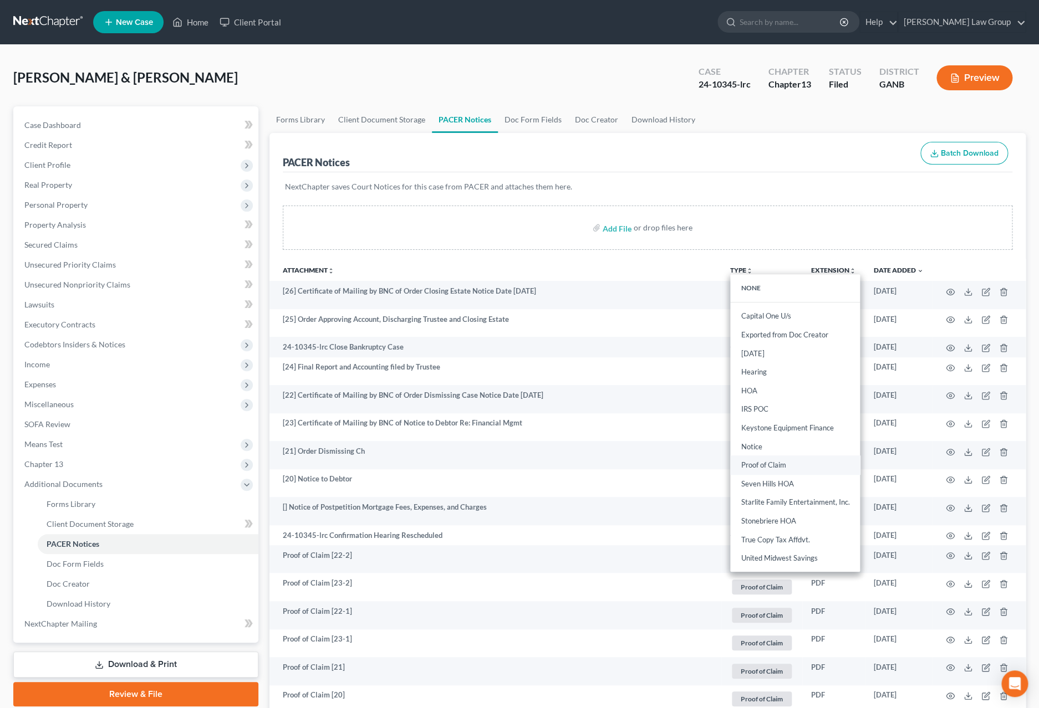
click at [773, 460] on link "Proof of Claim" at bounding box center [795, 465] width 130 height 19
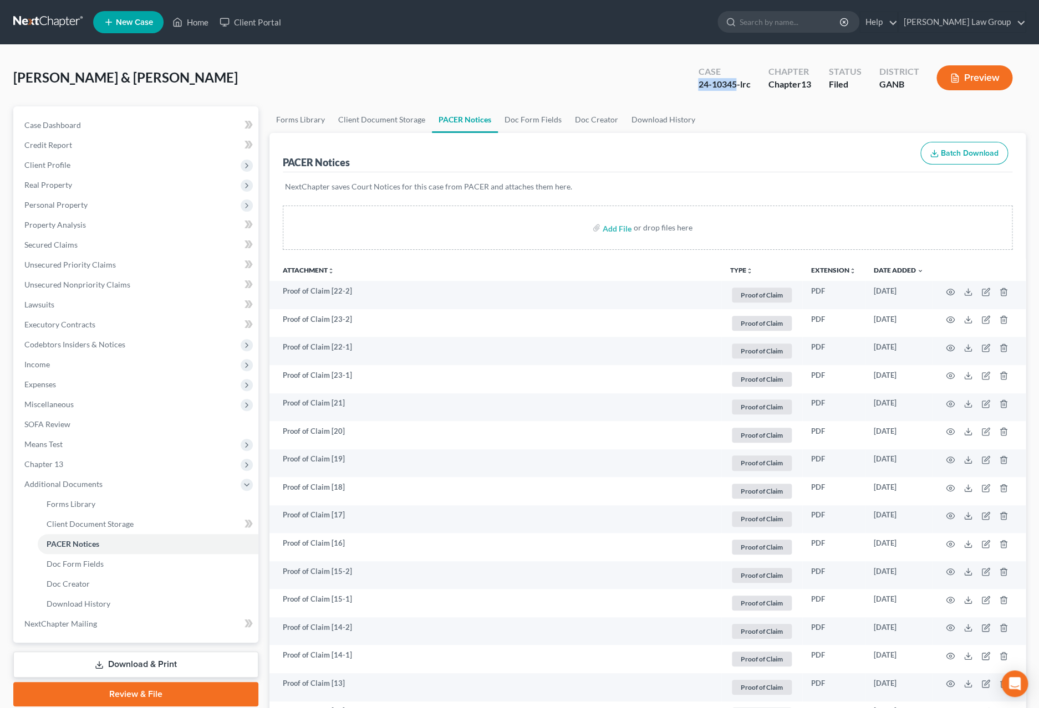
drag, startPoint x: 735, startPoint y: 88, endPoint x: 681, endPoint y: 85, distance: 53.8
click at [681, 85] on div "[PERSON_NAME] & [PERSON_NAME] Upgraded Case 24-10345-lrc Chapter Chapter 13 Sta…" at bounding box center [519, 82] width 1012 height 48
copy div "24-10345"
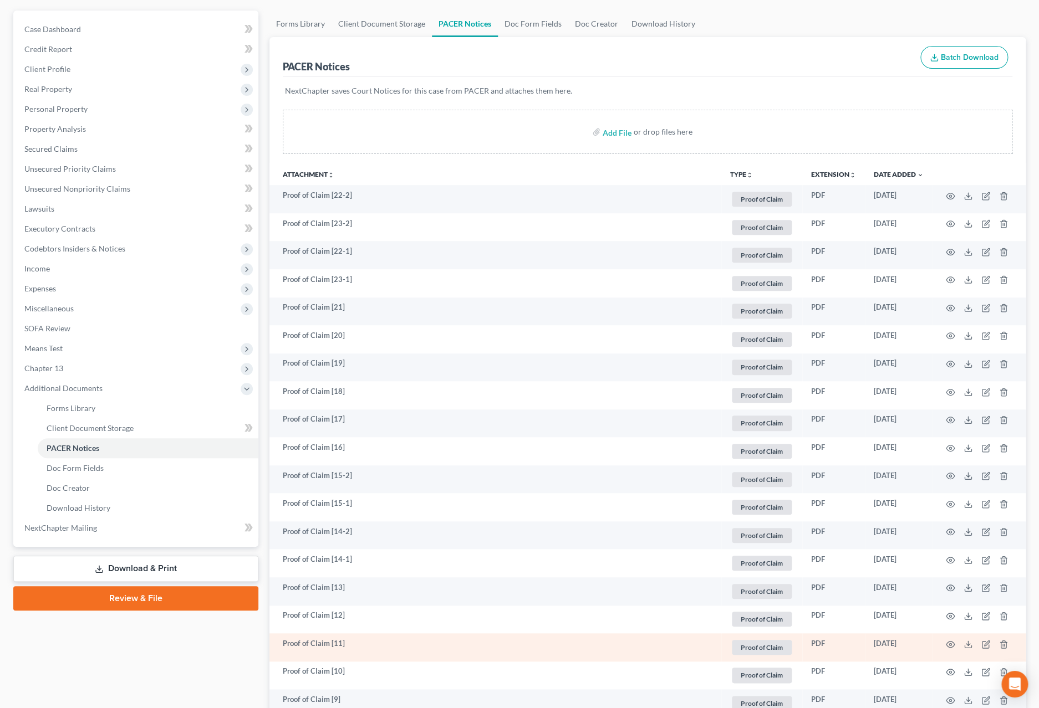
scroll to position [110, 0]
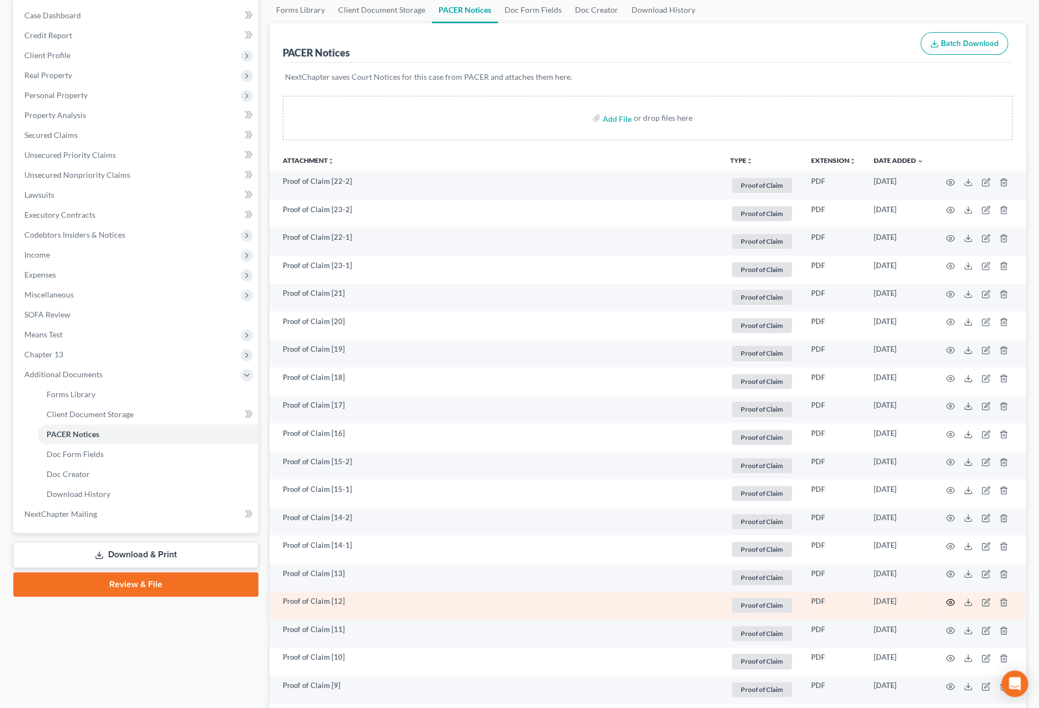
click at [953, 600] on icon "button" at bounding box center [950, 602] width 9 height 9
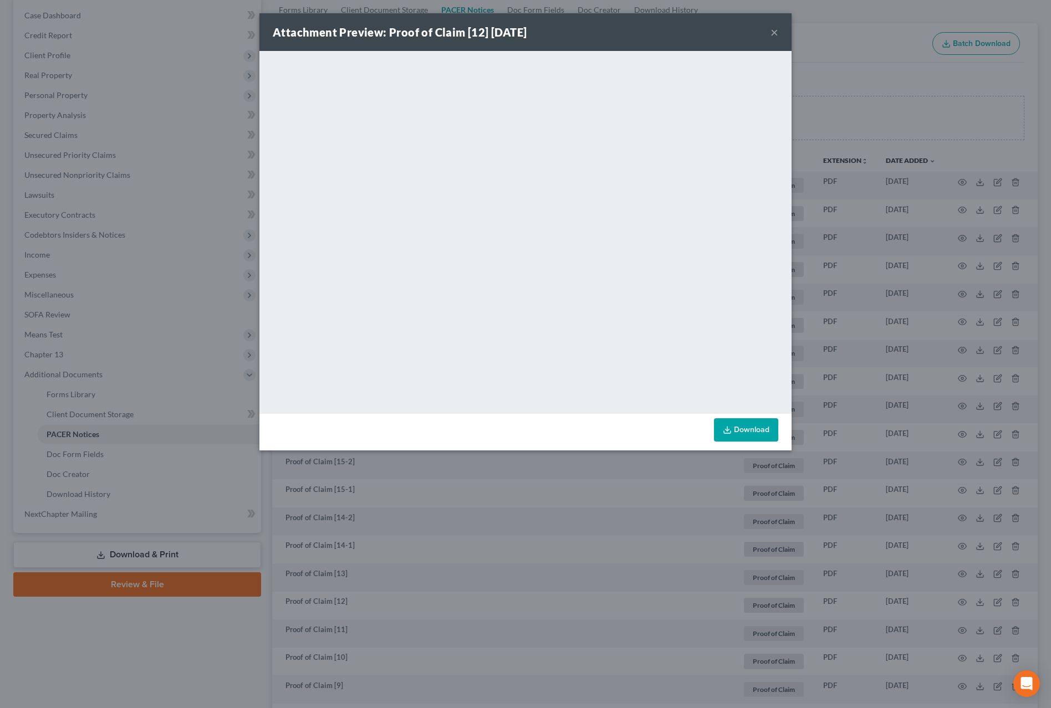
click at [778, 33] on div "Attachment Preview: Proof of Claim [12] [DATE] ×" at bounding box center [525, 32] width 532 height 38
click at [775, 37] on button "×" at bounding box center [774, 31] width 8 height 13
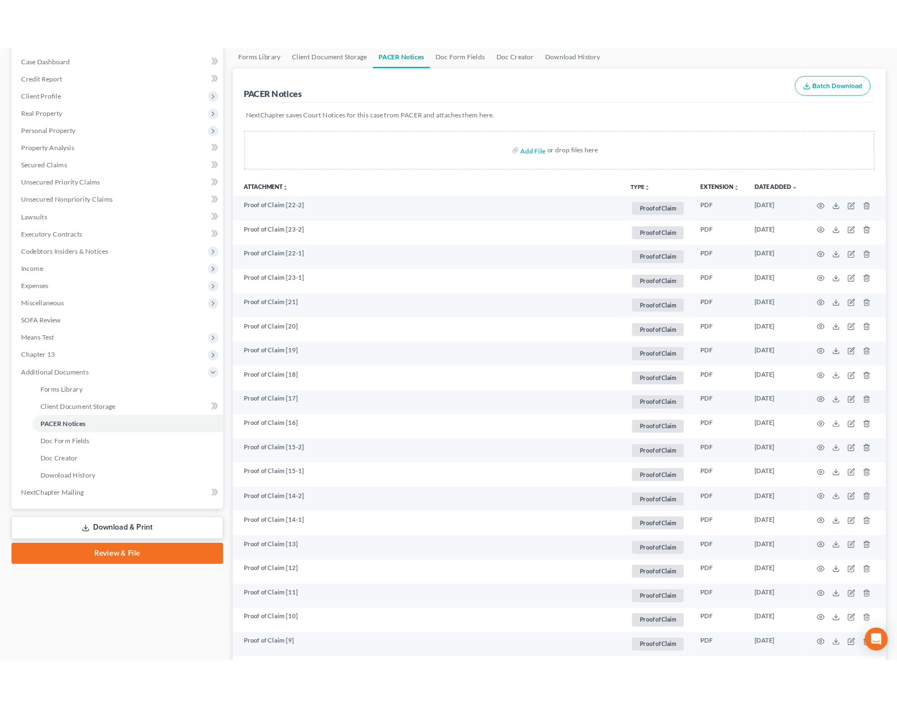
scroll to position [0, 0]
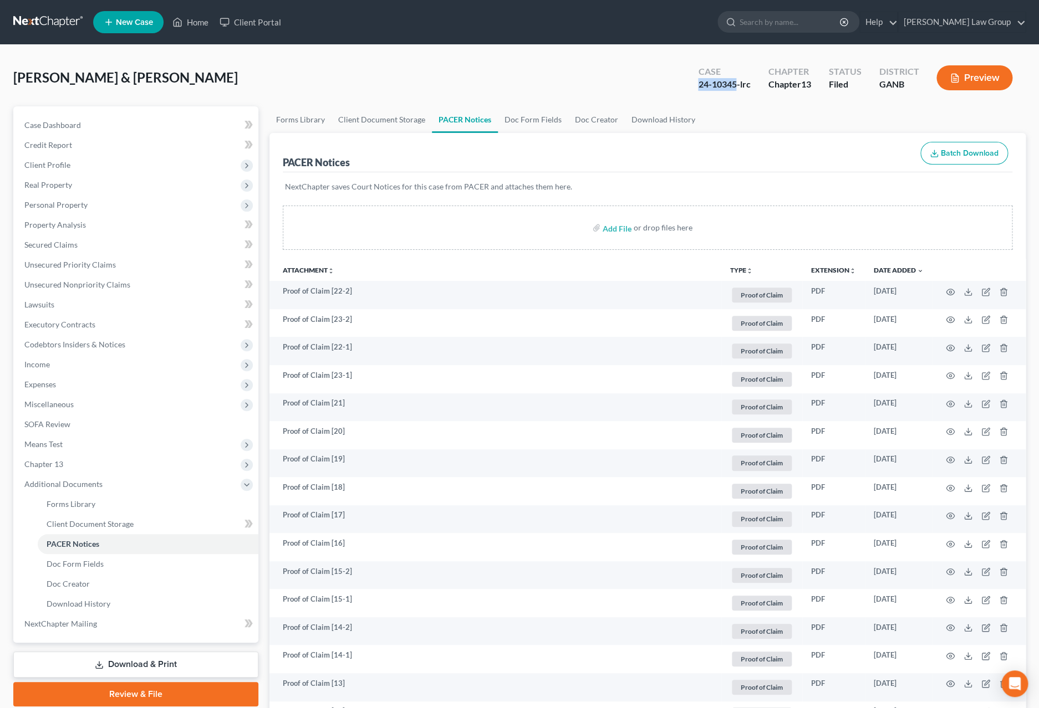
drag, startPoint x: 737, startPoint y: 88, endPoint x: 686, endPoint y: 90, distance: 50.5
click at [686, 90] on div "Case 24-10345-lrc Chapter Chapter 13 Status Filed District GANB Preview" at bounding box center [855, 77] width 341 height 39
copy div "24-10345"
click at [823, 21] on input "search" at bounding box center [789, 22] width 101 height 21
type input "[PERSON_NAME]"
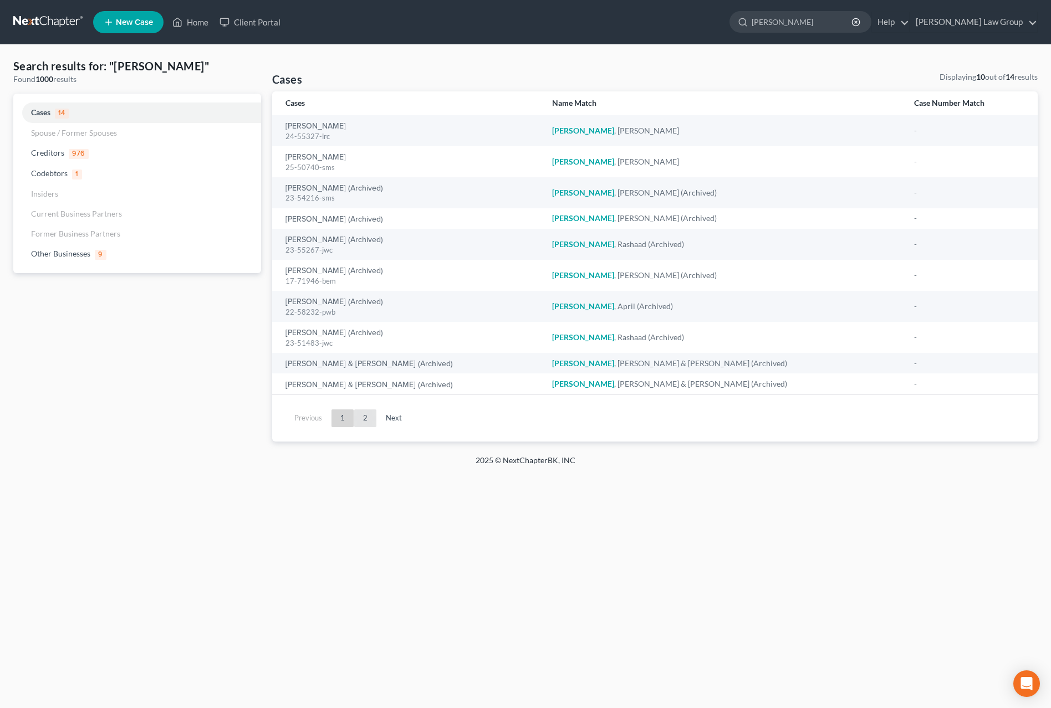
click at [359, 418] on link "2" at bounding box center [365, 419] width 22 height 18
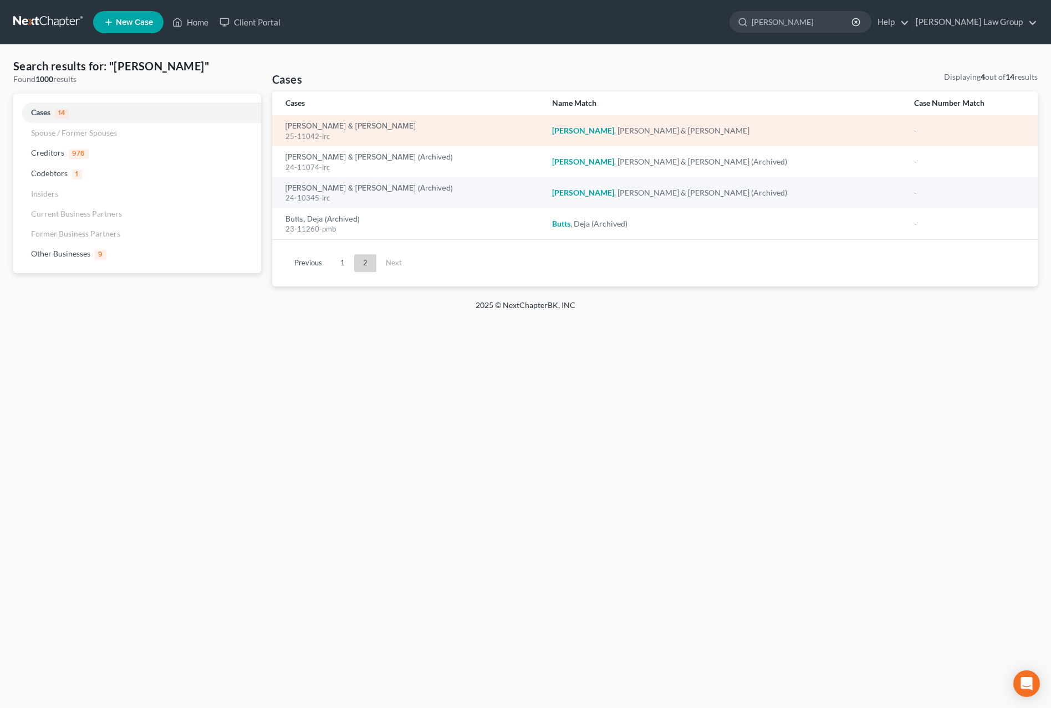
click at [331, 132] on div "25-11042-lrc" at bounding box center [409, 136] width 249 height 11
click at [333, 129] on link "[PERSON_NAME] & [PERSON_NAME]" at bounding box center [350, 126] width 130 height 8
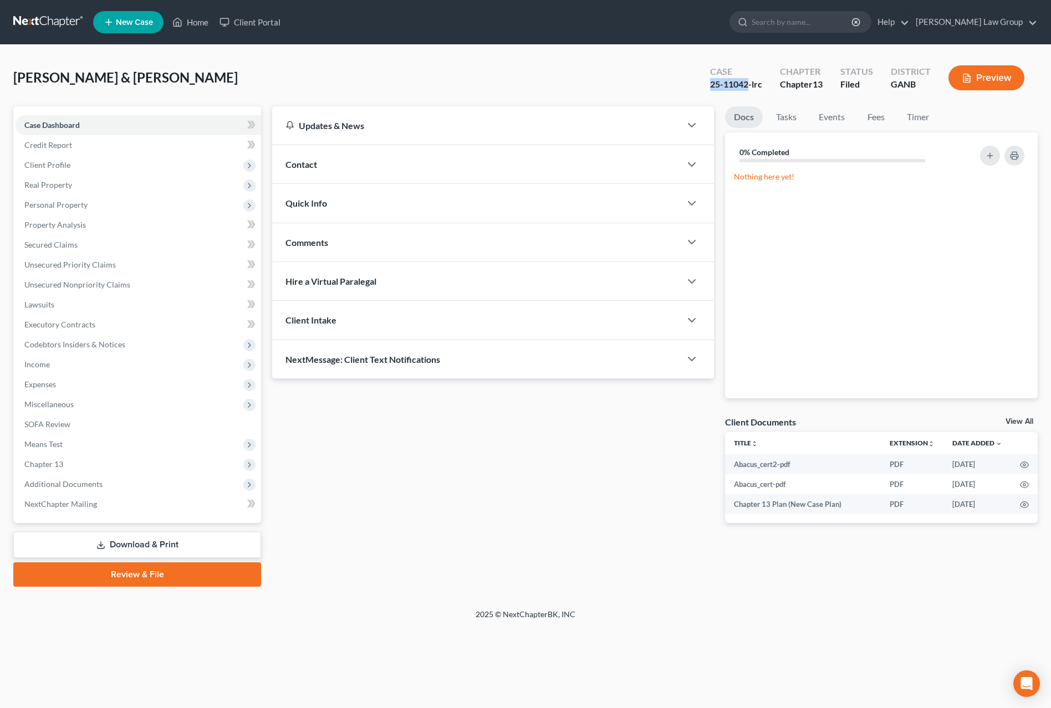
drag, startPoint x: 747, startPoint y: 85, endPoint x: 700, endPoint y: 84, distance: 46.6
click at [700, 84] on div "Case 25-11042-lrc Chapter Chapter 13 Status Filed District GANB Preview" at bounding box center [867, 77] width 341 height 39
copy div "25-11042"
click at [54, 486] on span "Additional Documents" at bounding box center [63, 483] width 78 height 9
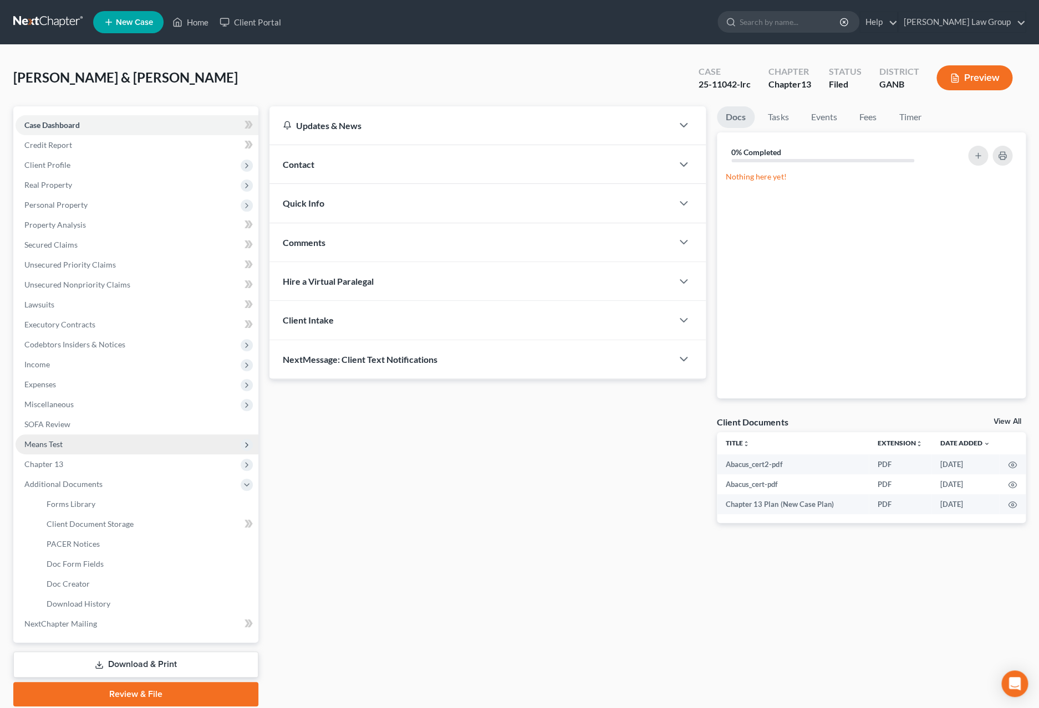
click at [58, 440] on span "Means Test" at bounding box center [43, 444] width 38 height 9
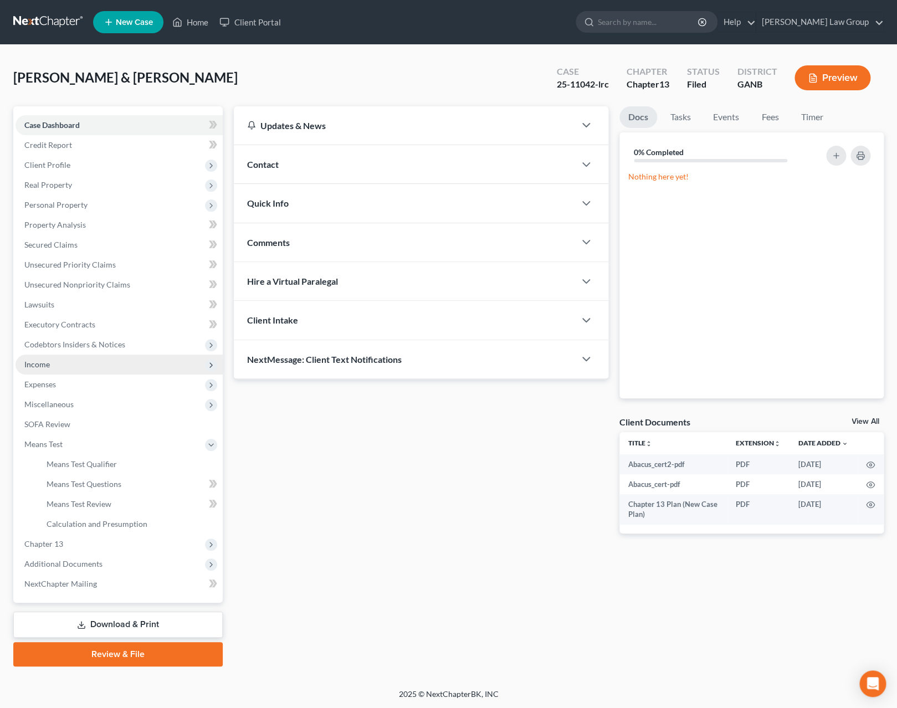
click at [59, 366] on span "Income" at bounding box center [119, 365] width 207 height 20
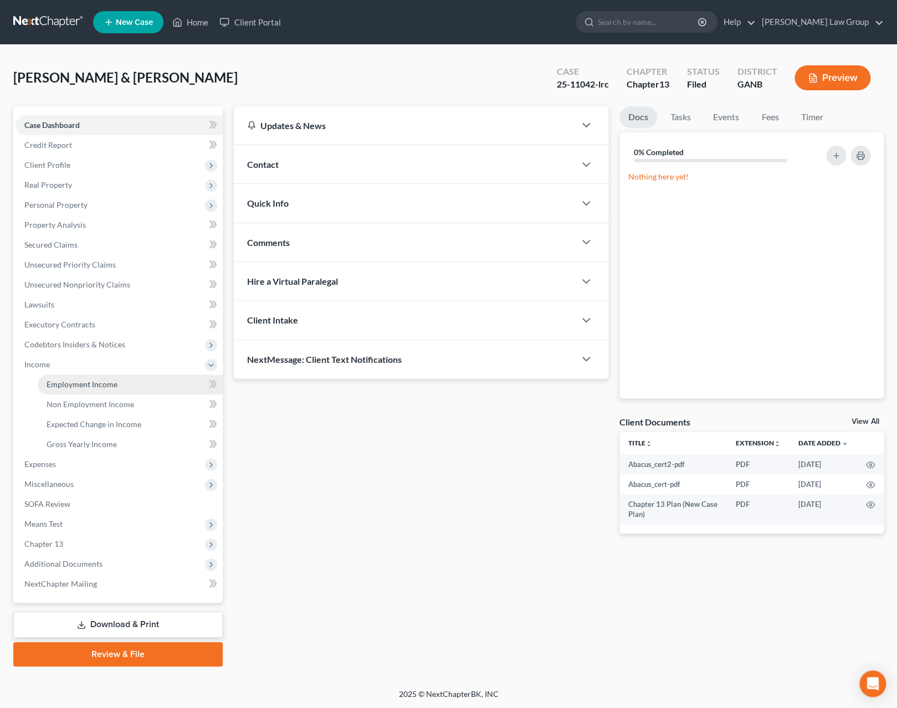
click at [75, 387] on span "Employment Income" at bounding box center [82, 384] width 71 height 9
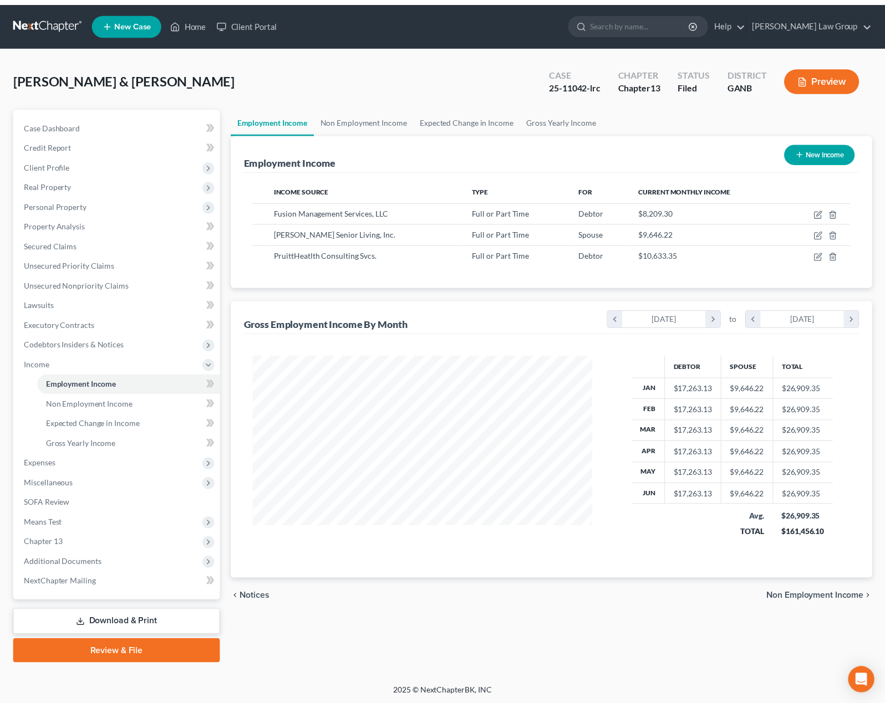
scroll to position [200, 366]
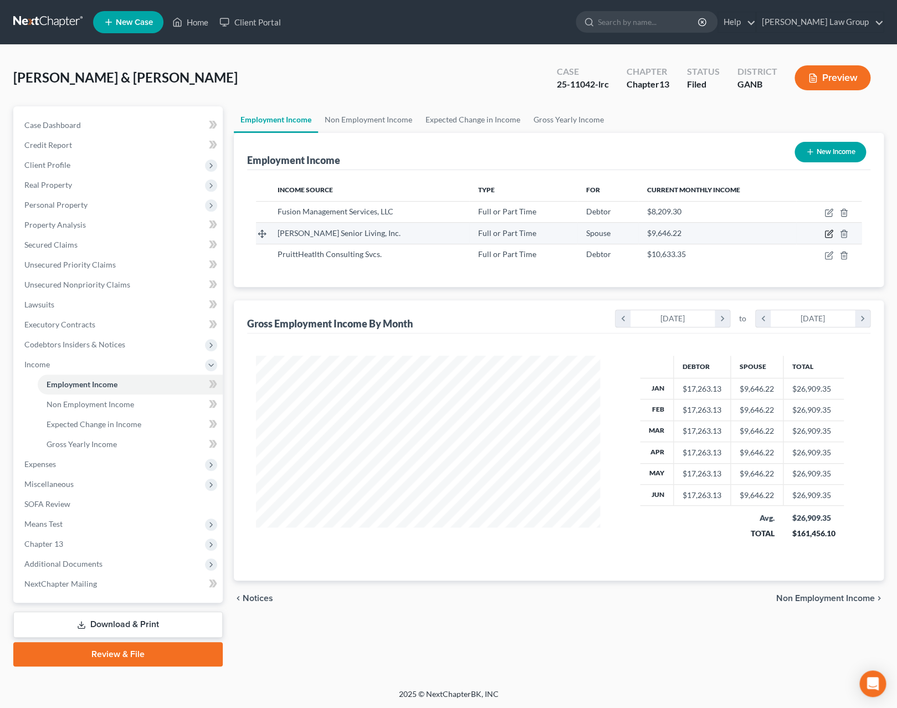
click at [833, 236] on icon "button" at bounding box center [829, 233] width 9 height 9
select select "0"
select select "10"
select select "2"
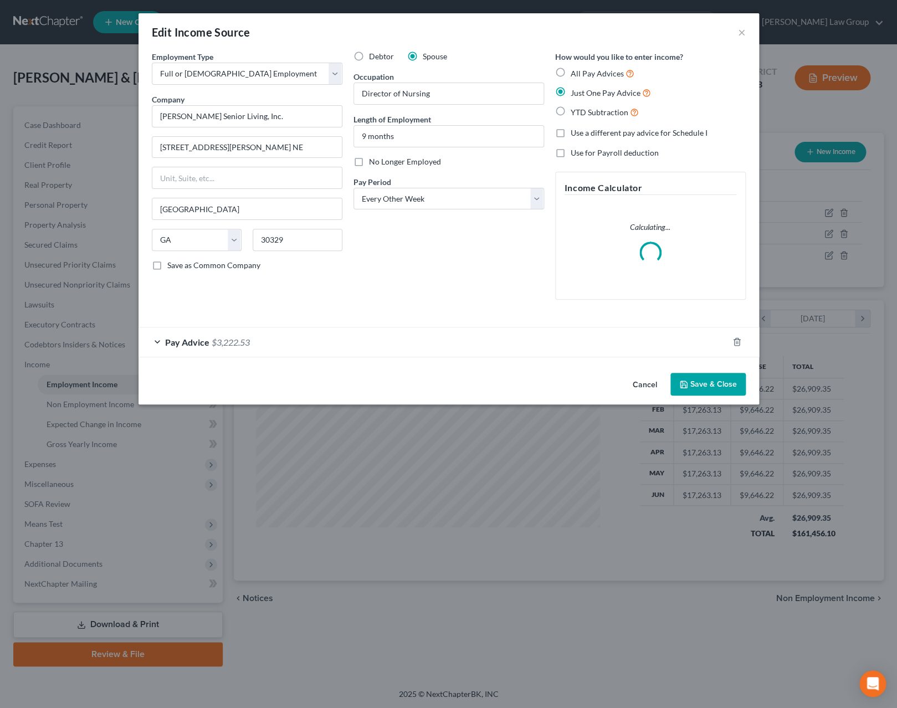
click at [643, 382] on button "Cancel" at bounding box center [645, 385] width 42 height 22
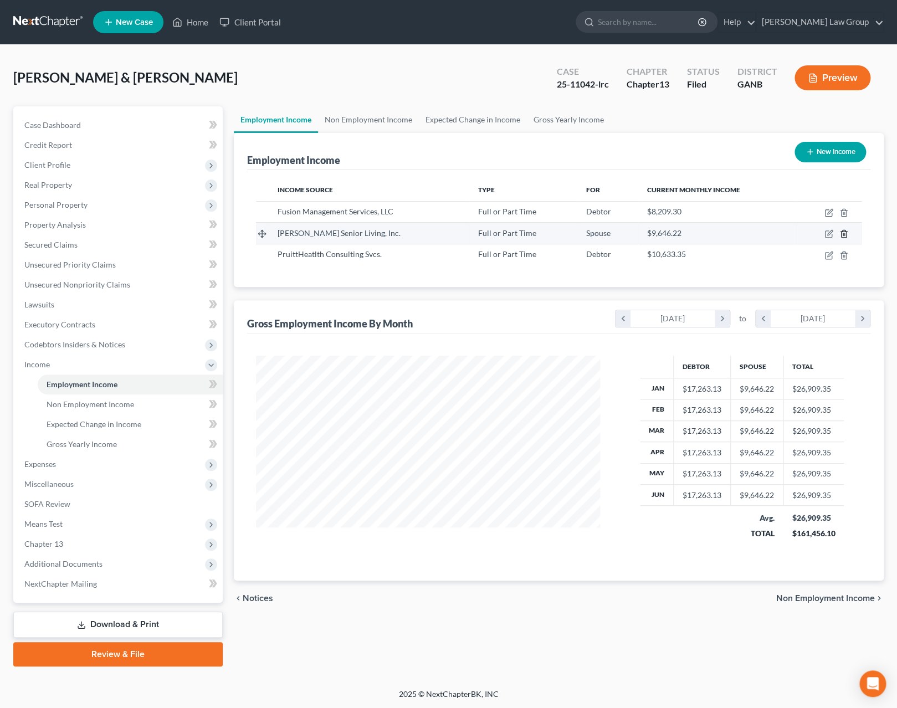
click at [846, 237] on icon "button" at bounding box center [844, 233] width 9 height 9
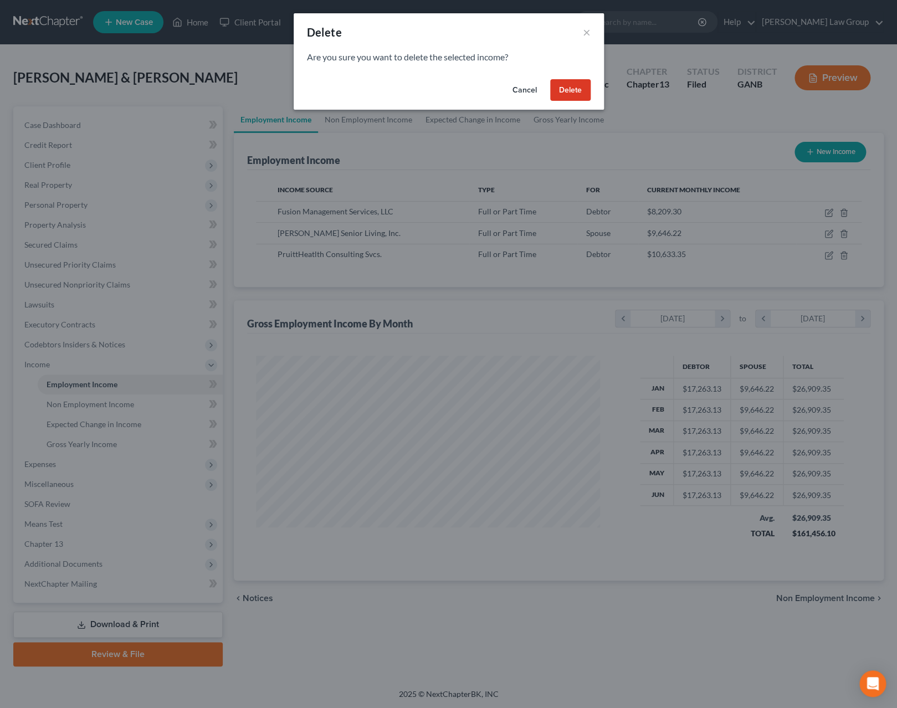
click at [568, 96] on button "Delete" at bounding box center [570, 90] width 40 height 22
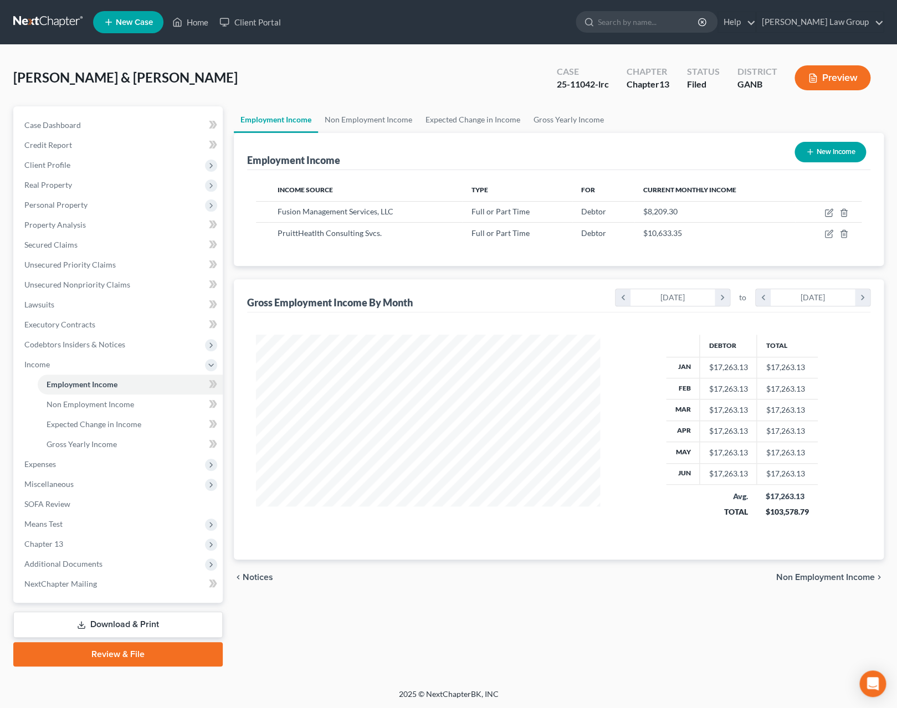
click at [839, 81] on button "Preview" at bounding box center [833, 77] width 76 height 25
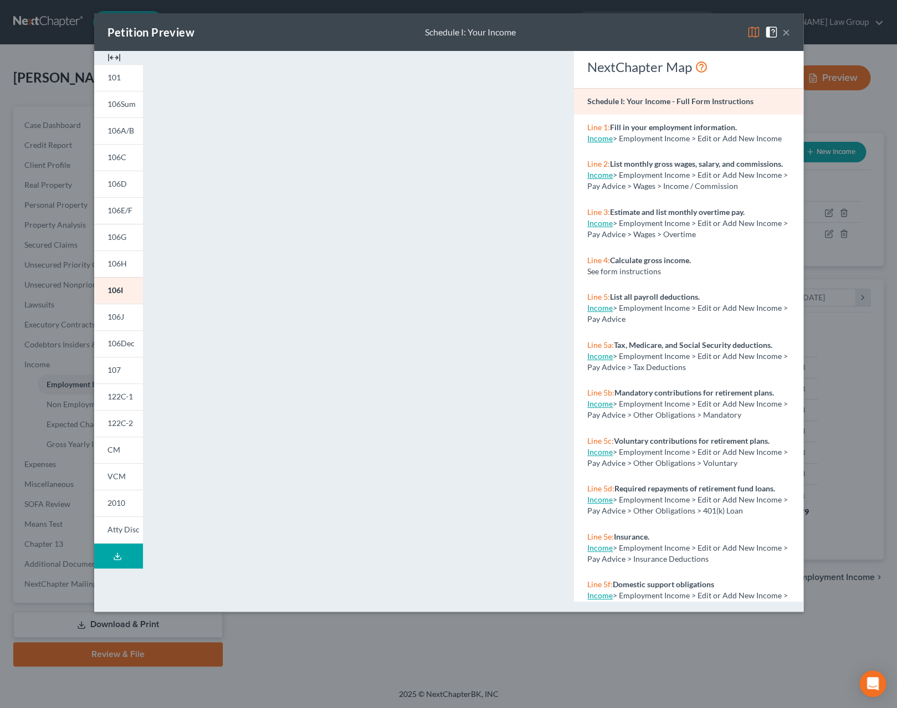
click at [788, 38] on button "×" at bounding box center [787, 31] width 8 height 13
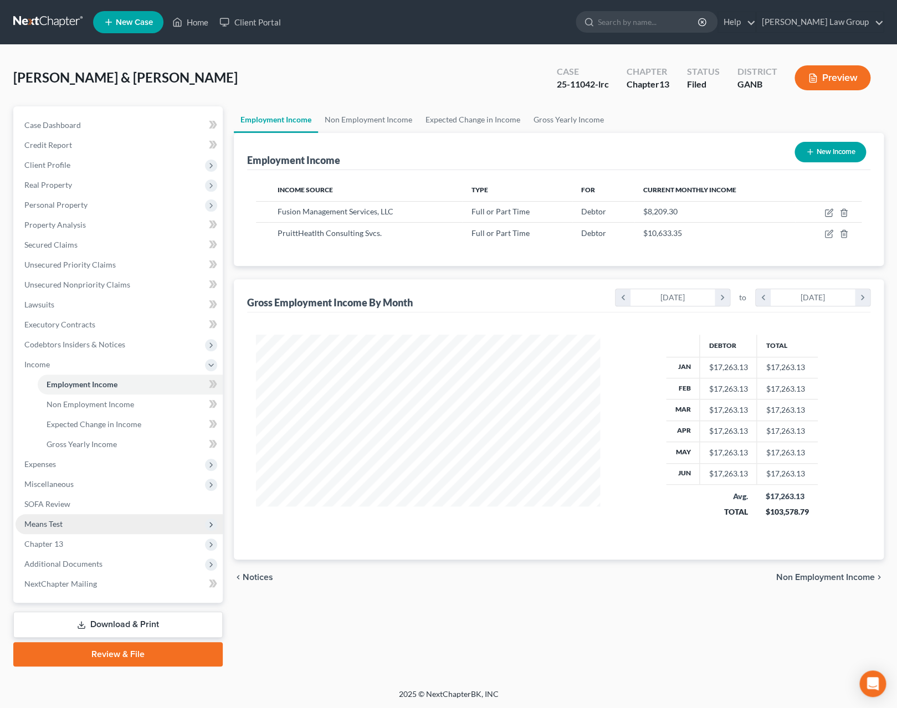
click at [70, 528] on span "Means Test" at bounding box center [119, 524] width 207 height 20
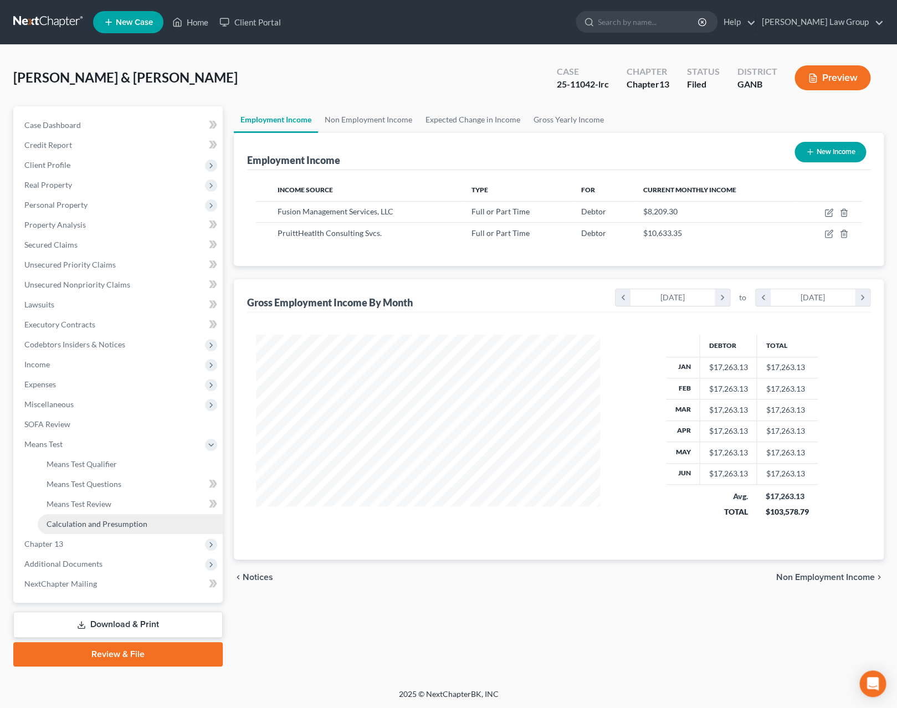
click at [118, 527] on span "Calculation and Presumption" at bounding box center [97, 523] width 101 height 9
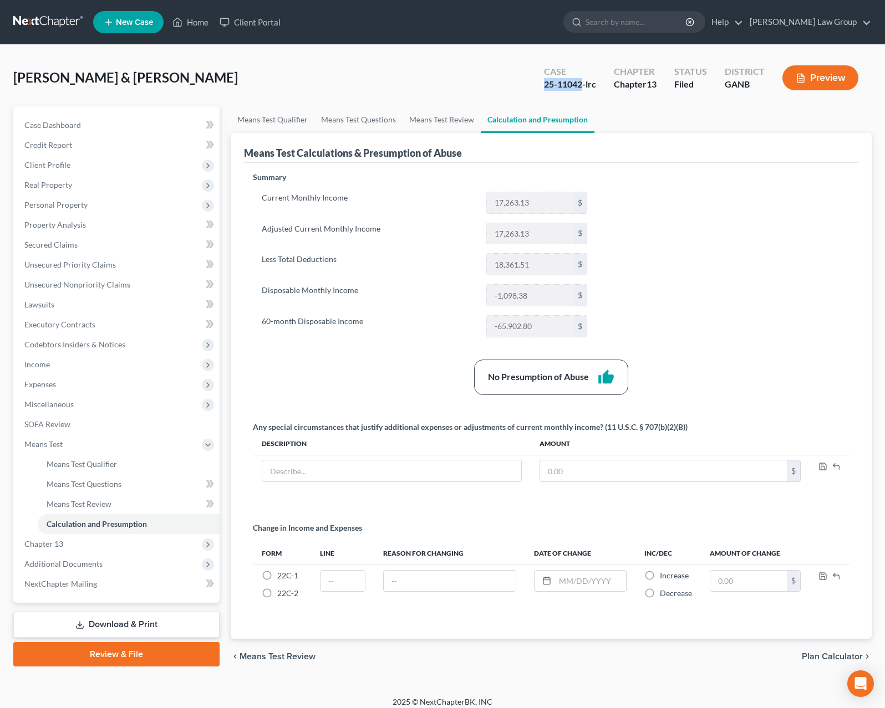
drag, startPoint x: 583, startPoint y: 84, endPoint x: 542, endPoint y: 85, distance: 41.6
click at [542, 85] on div "Case 25-11042-lrc" at bounding box center [570, 79] width 70 height 33
copy div "25-11042"
click at [75, 561] on span "Additional Documents" at bounding box center [63, 563] width 78 height 9
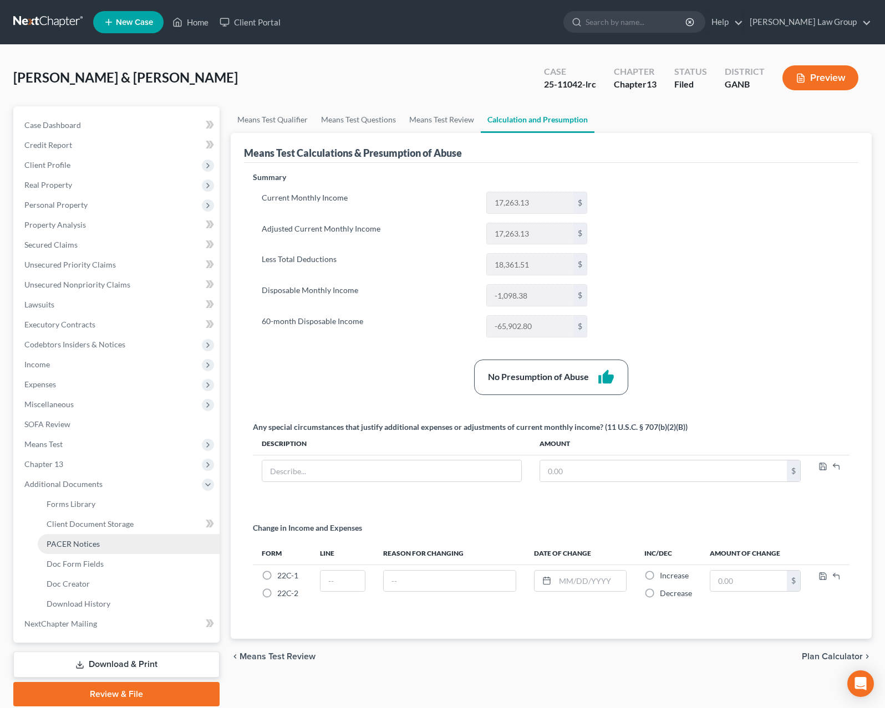
click at [118, 542] on link "PACER Notices" at bounding box center [129, 544] width 182 height 20
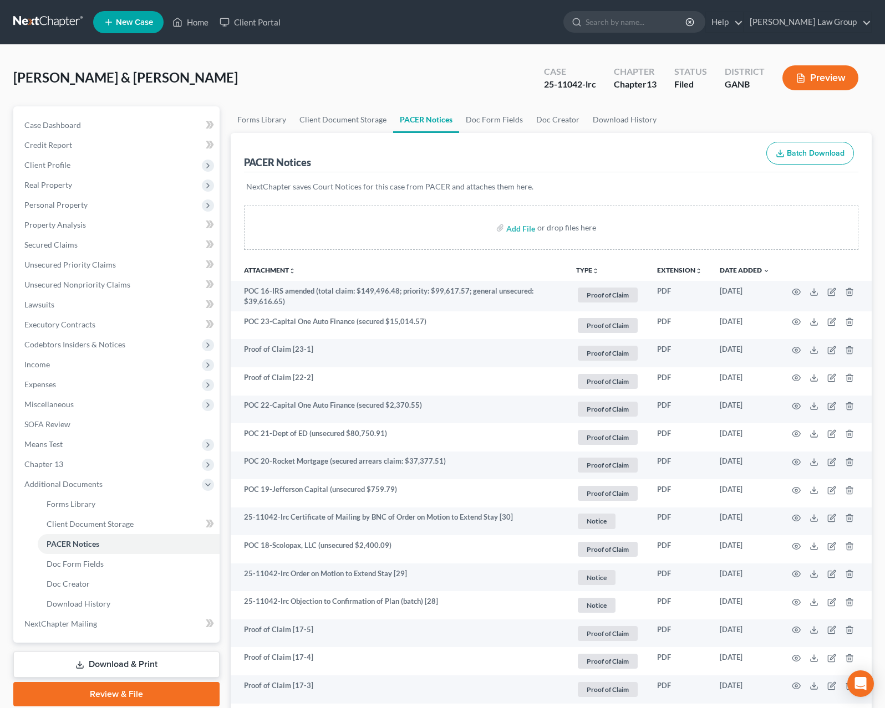
click at [585, 264] on th "TYPE unfold_more NONE Capital One U/s Exported from Doc Creator [DATE] Hearing …" at bounding box center [607, 270] width 81 height 22
click at [590, 274] on button "TYPE unfold_more" at bounding box center [587, 270] width 23 height 7
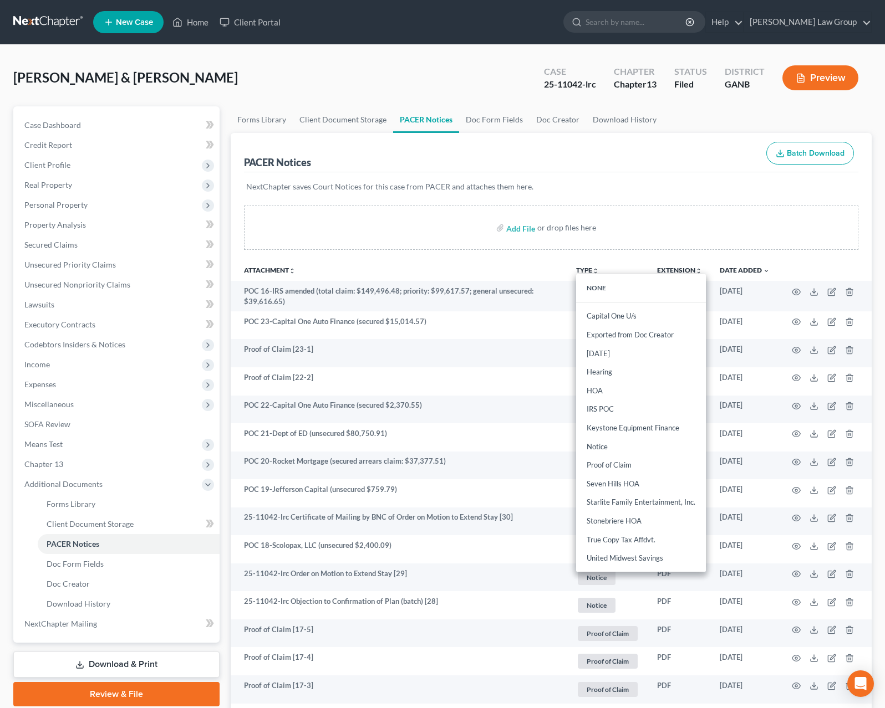
click at [384, 275] on th "Attachment unfold_more expand_more expand_less" at bounding box center [399, 270] width 336 height 22
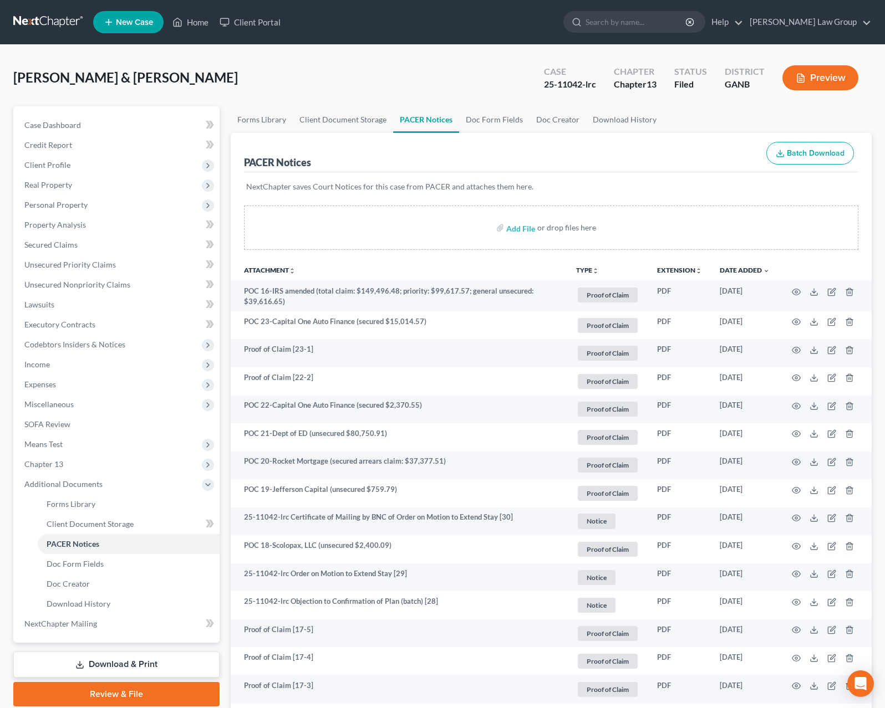
click at [266, 81] on div "[PERSON_NAME] & [PERSON_NAME] Upgraded Case 25-11042-lrc Chapter Chapter 13 Sta…" at bounding box center [442, 82] width 858 height 48
drag, startPoint x: 582, startPoint y: 83, endPoint x: 535, endPoint y: 85, distance: 46.6
click at [535, 85] on div "Case 25-11042-lrc" at bounding box center [570, 79] width 70 height 33
copy div "25-11042"
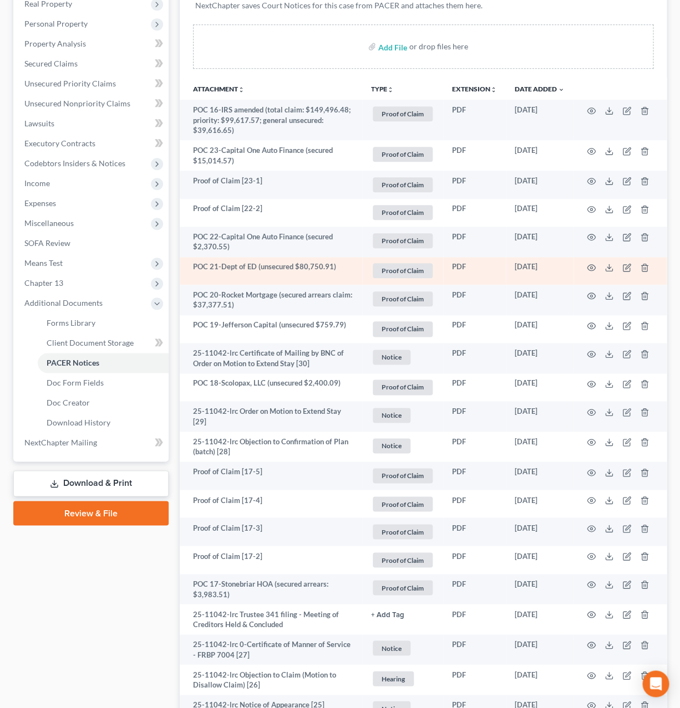
scroll to position [155, 0]
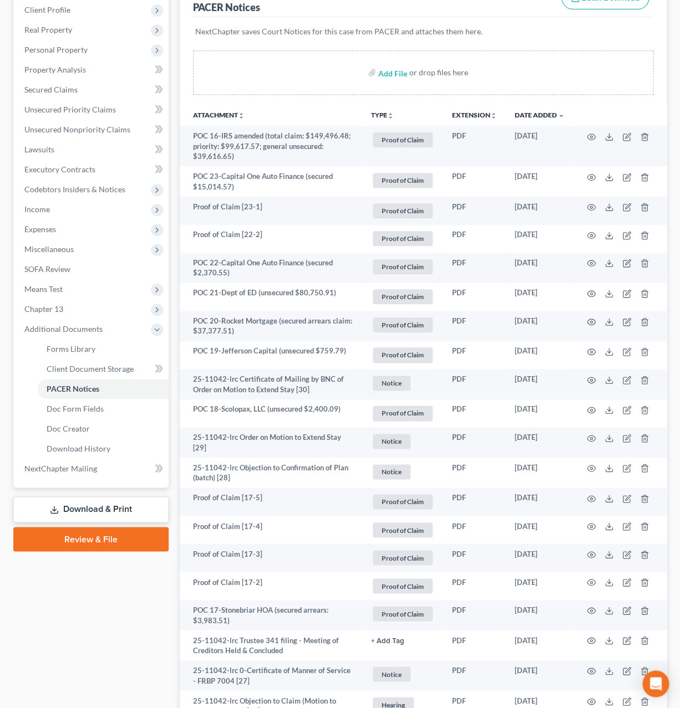
click at [384, 116] on button "TYPE unfold_more" at bounding box center [382, 115] width 23 height 7
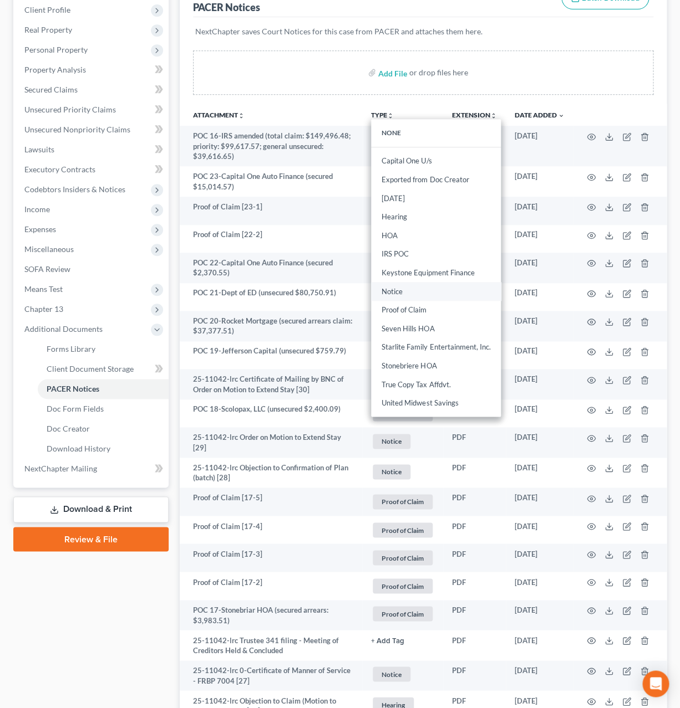
click at [417, 297] on link "Notice" at bounding box center [436, 291] width 130 height 19
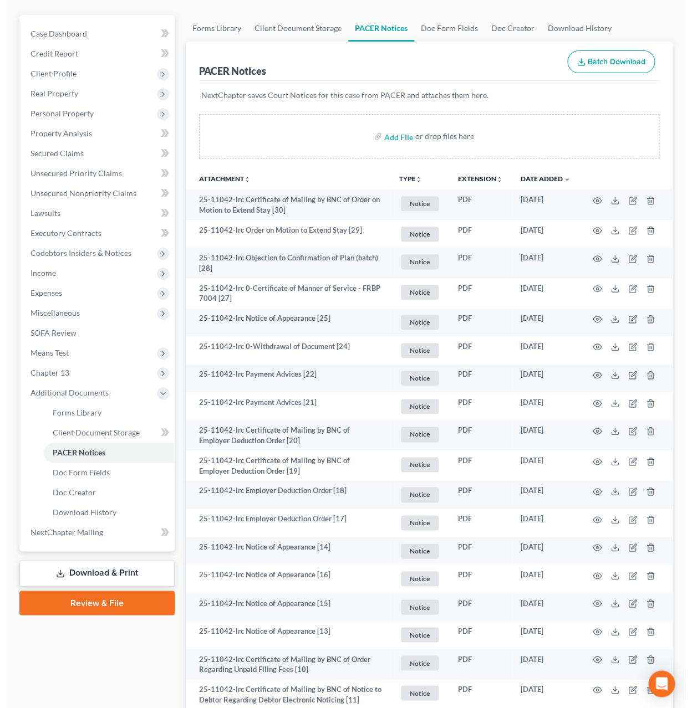
scroll to position [0, 0]
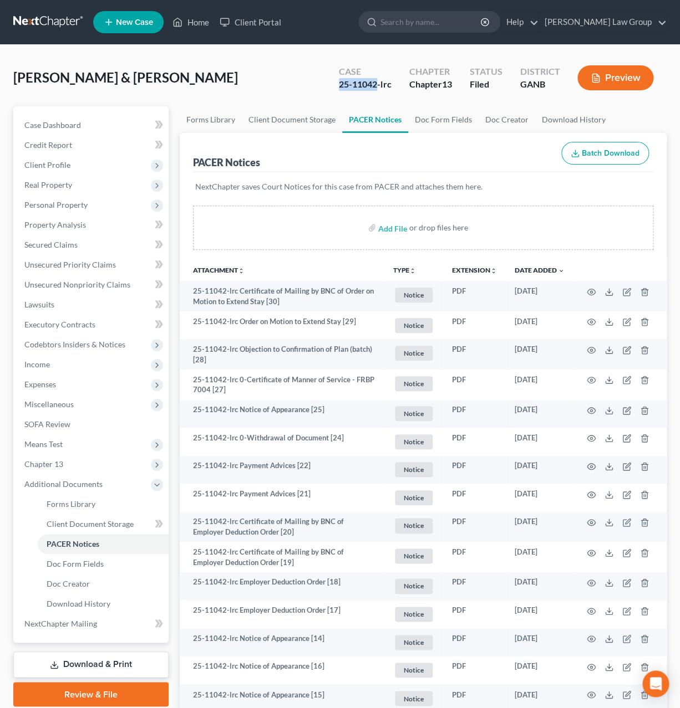
click at [607, 81] on button "Preview" at bounding box center [615, 77] width 76 height 25
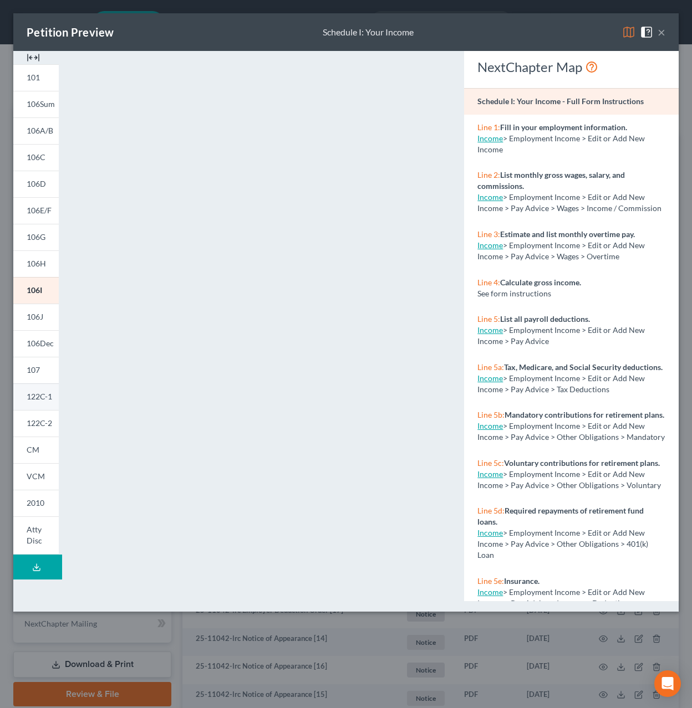
click at [44, 404] on link "122C-1" at bounding box center [35, 397] width 45 height 27
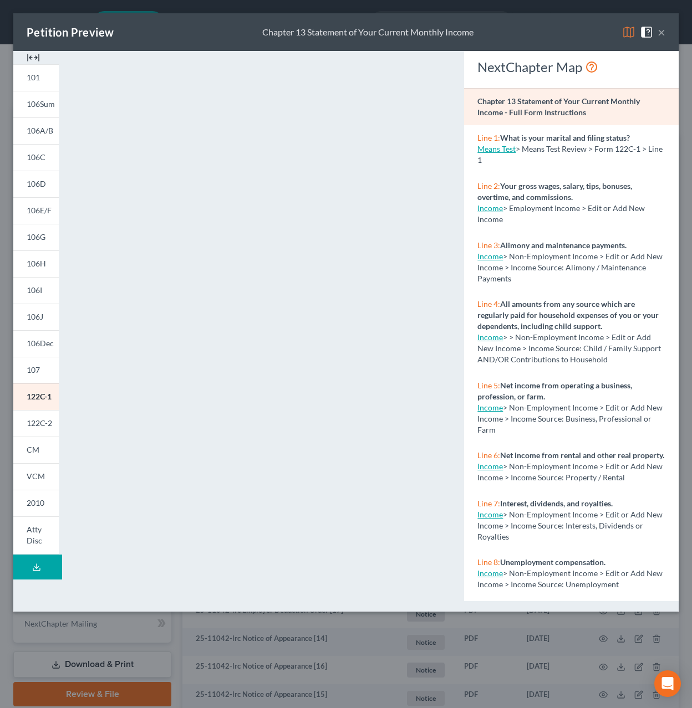
click at [663, 33] on button "×" at bounding box center [661, 31] width 8 height 13
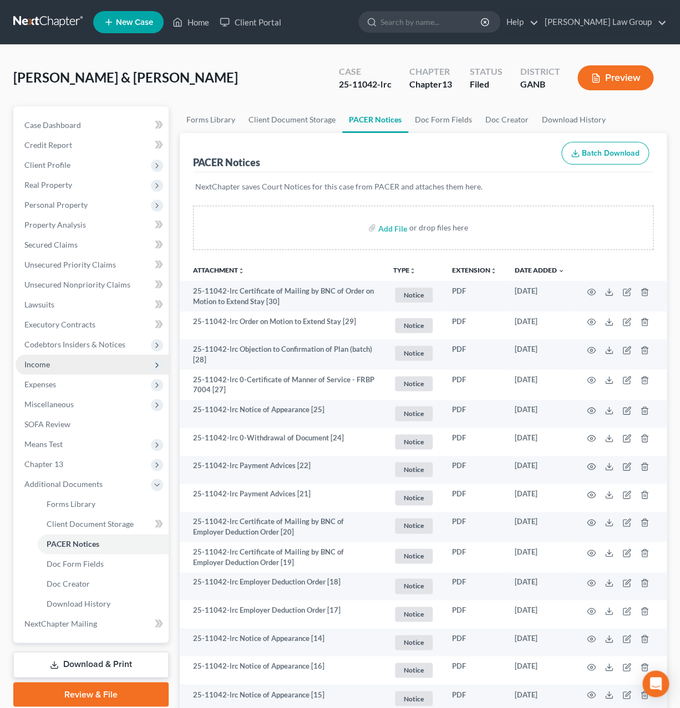
click at [52, 370] on span "Income" at bounding box center [92, 365] width 153 height 20
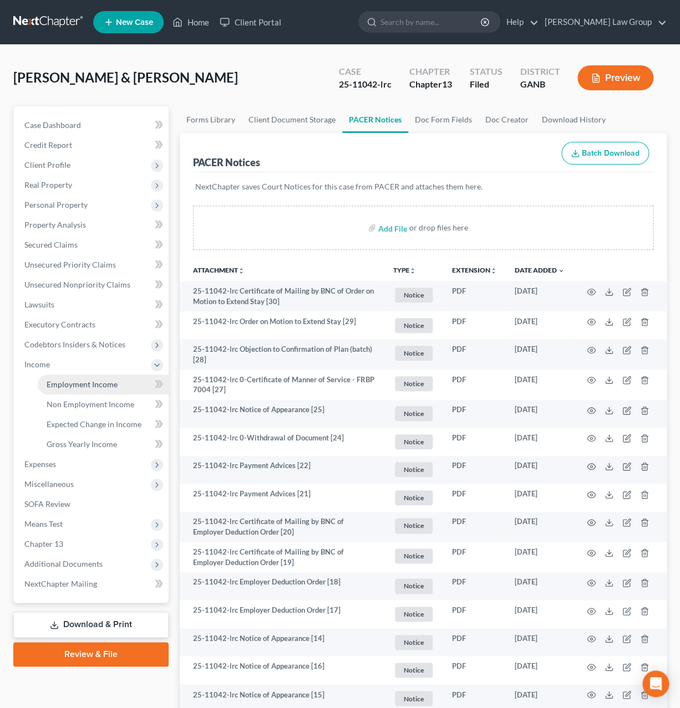
click at [86, 386] on span "Employment Income" at bounding box center [82, 384] width 71 height 9
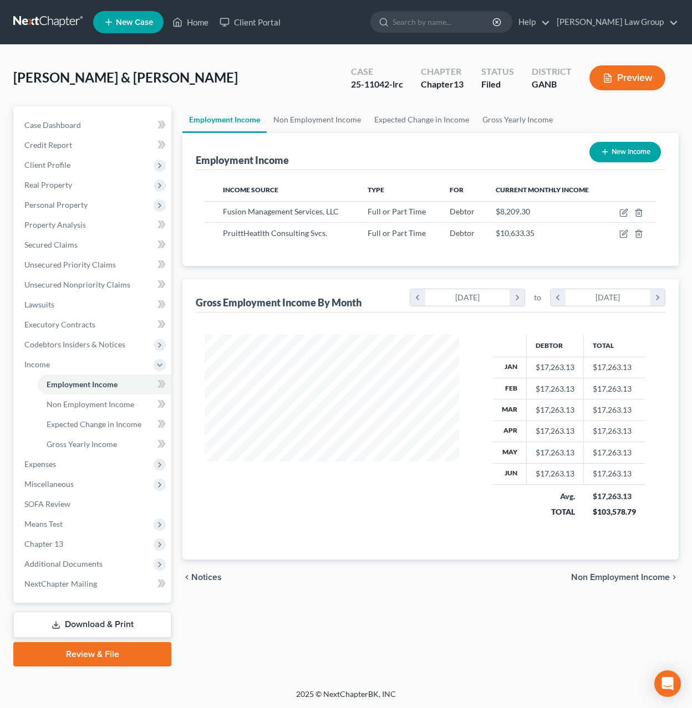
scroll to position [200, 277]
click at [625, 238] on icon "button" at bounding box center [623, 233] width 9 height 9
select select "0"
select select "10"
select select "2"
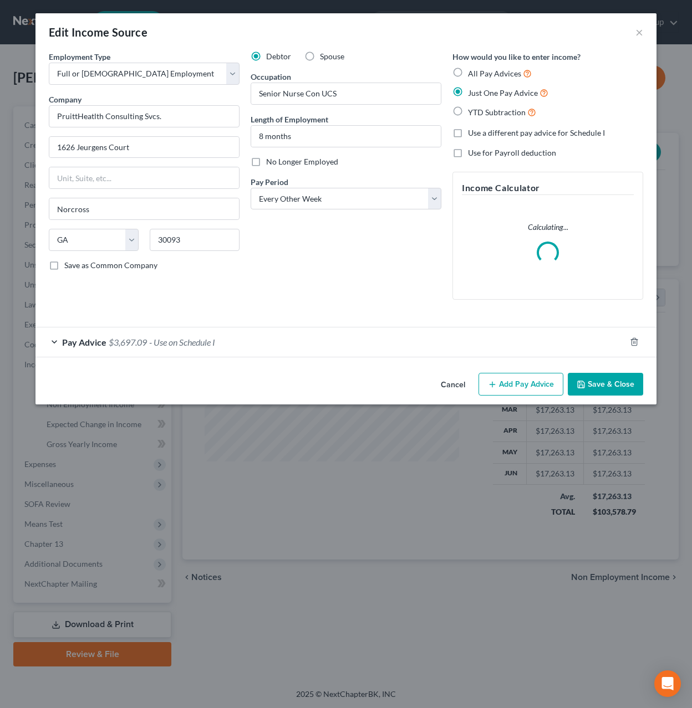
click at [320, 56] on label "Spouse" at bounding box center [332, 56] width 24 height 11
click at [324, 56] on input "Spouse" at bounding box center [327, 54] width 7 height 7
radio input "true"
click at [590, 384] on button "Save & Close" at bounding box center [605, 384] width 75 height 23
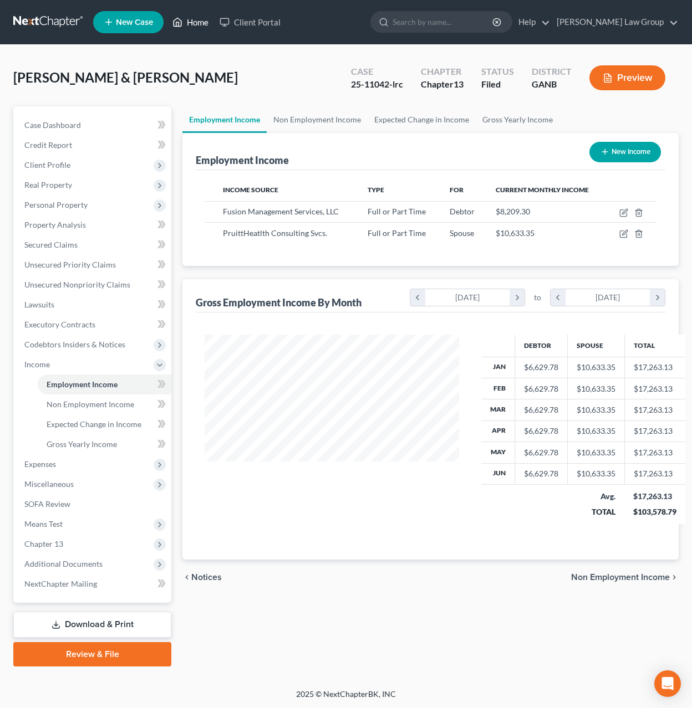
click at [182, 28] on icon at bounding box center [177, 22] width 10 height 13
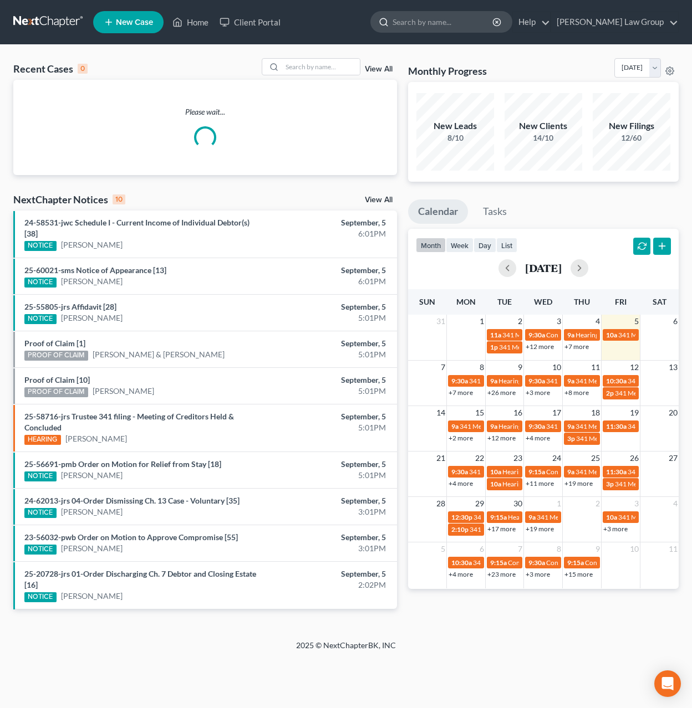
click at [480, 23] on input "search" at bounding box center [442, 22] width 101 height 21
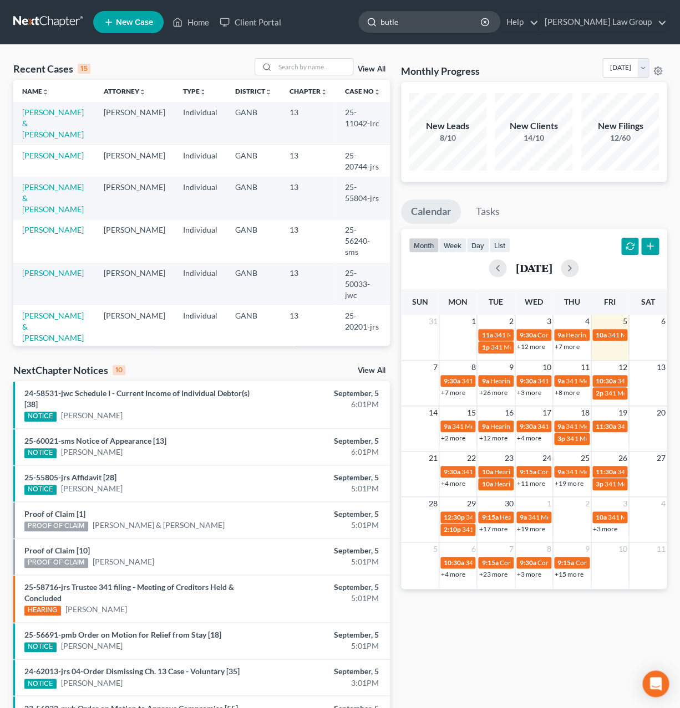
type input "[PERSON_NAME]"
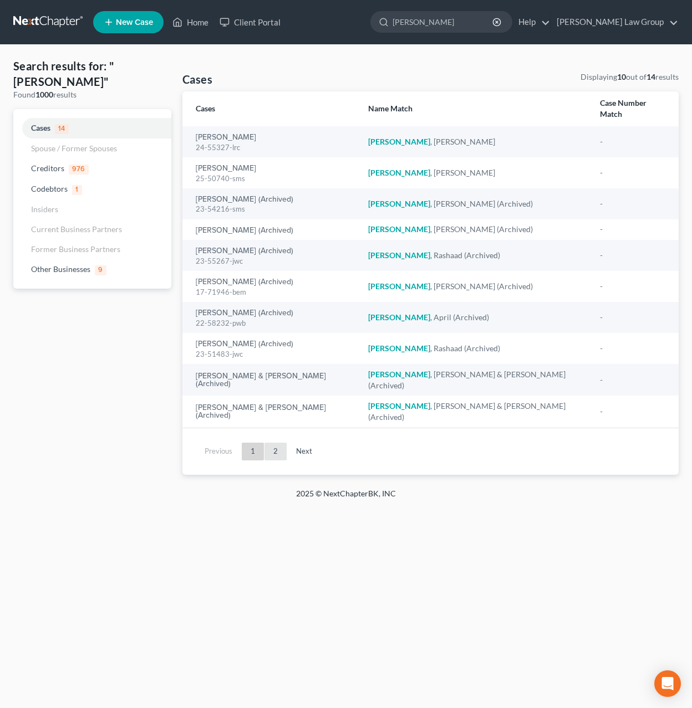
click at [282, 443] on link "2" at bounding box center [275, 452] width 22 height 18
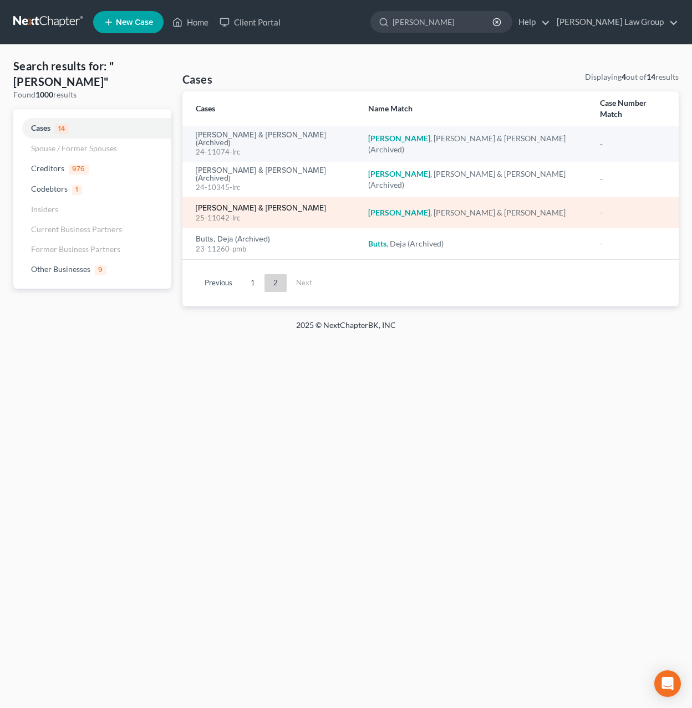
click at [253, 205] on link "[PERSON_NAME] & [PERSON_NAME]" at bounding box center [261, 209] width 130 height 8
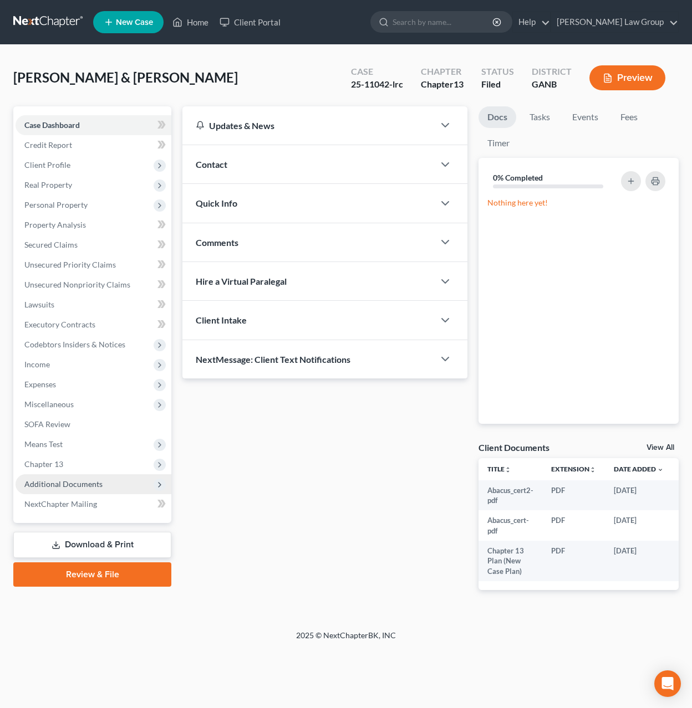
click at [124, 480] on span "Additional Documents" at bounding box center [94, 484] width 156 height 20
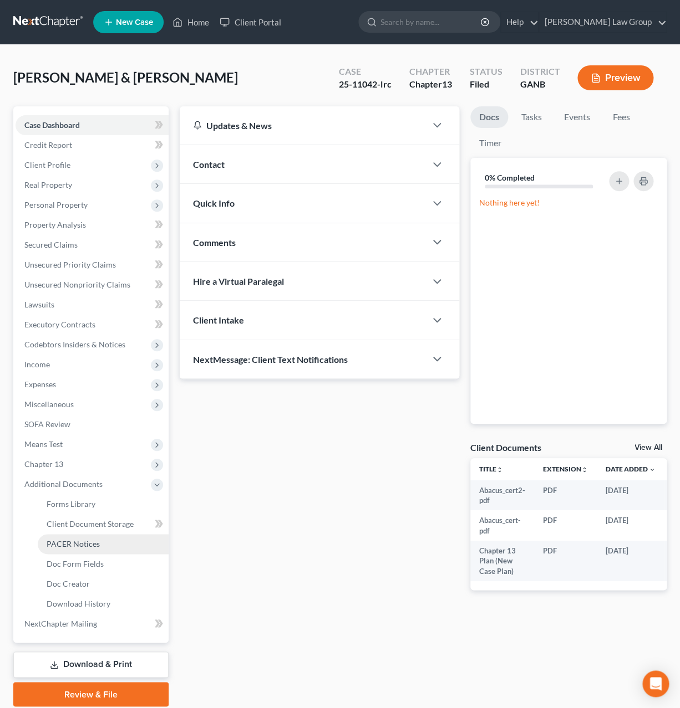
click at [111, 540] on link "PACER Notices" at bounding box center [103, 544] width 131 height 20
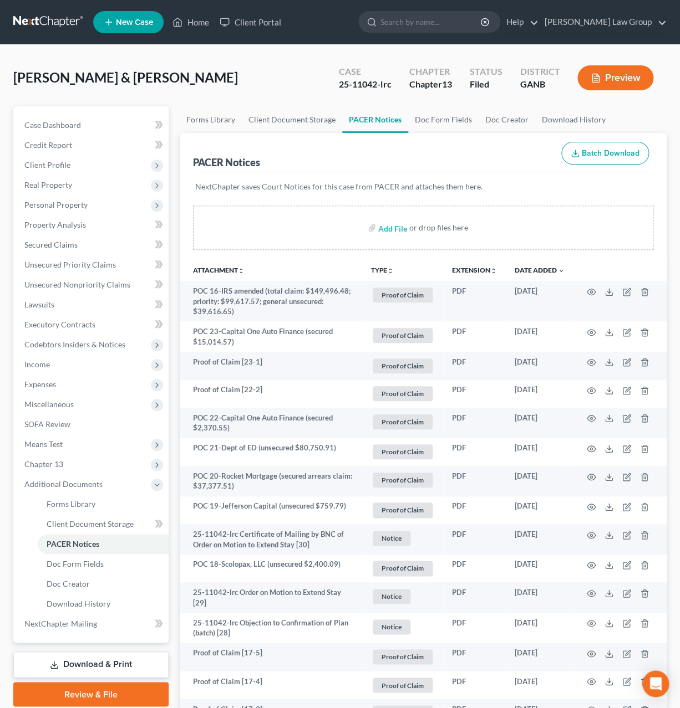
click at [636, 81] on button "Preview" at bounding box center [615, 77] width 76 height 25
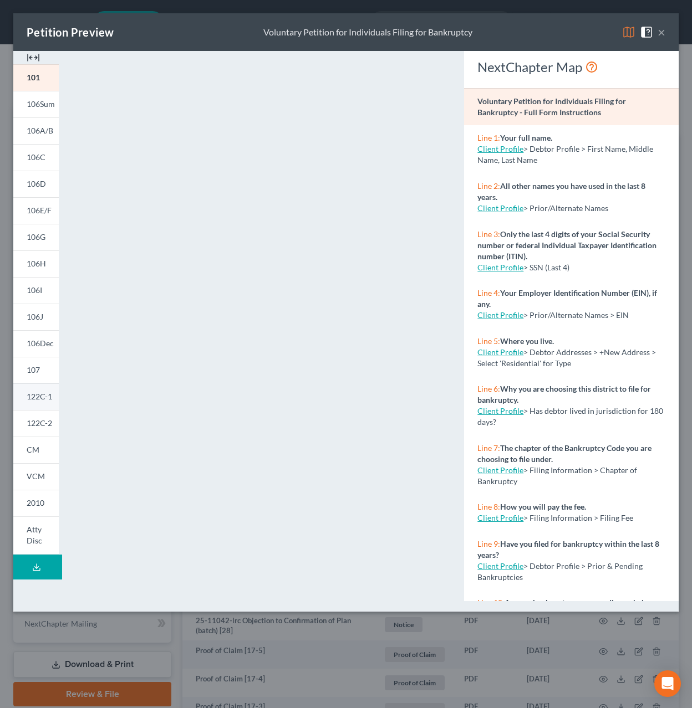
click at [38, 401] on span "122C-1" at bounding box center [39, 396] width 25 height 9
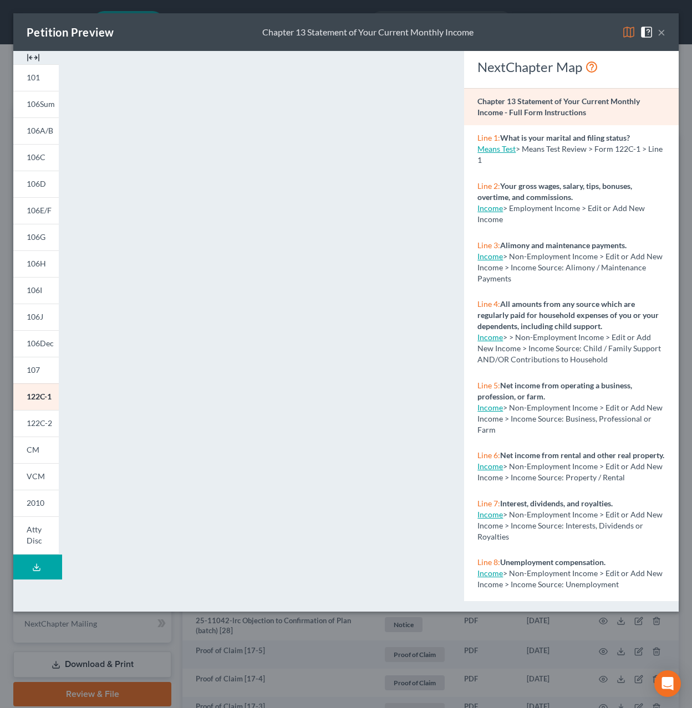
click at [663, 35] on button "×" at bounding box center [661, 31] width 8 height 13
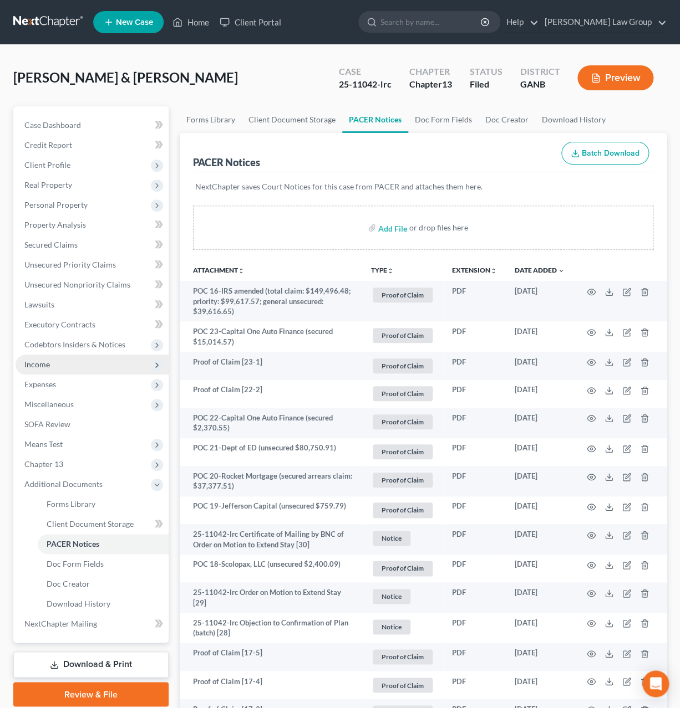
click at [43, 371] on span "Income" at bounding box center [92, 365] width 153 height 20
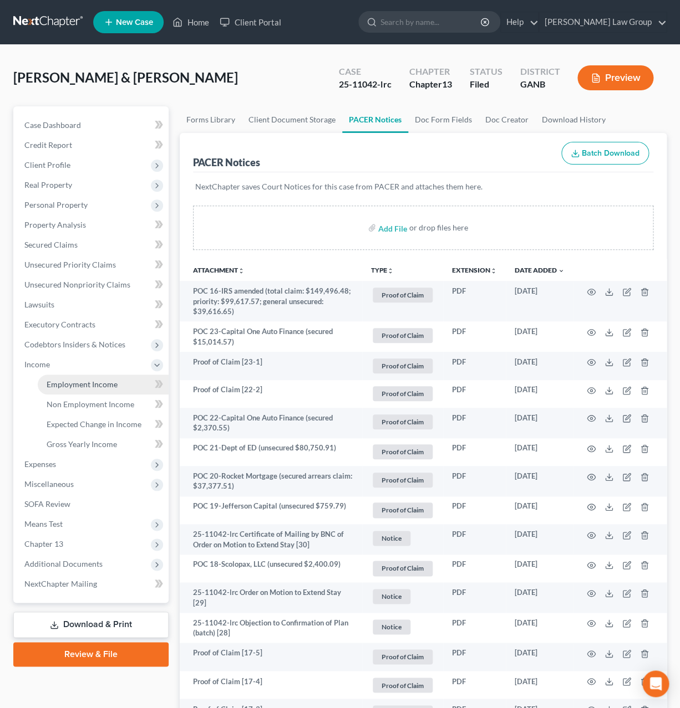
click at [124, 382] on link "Employment Income" at bounding box center [103, 385] width 131 height 20
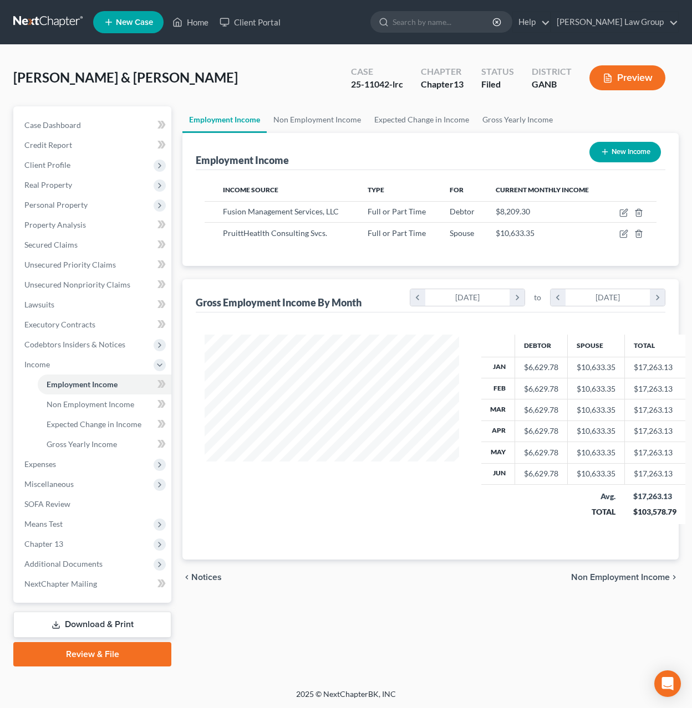
scroll to position [200, 277]
click at [625, 215] on icon "button" at bounding box center [623, 212] width 9 height 9
select select "0"
select select "10"
select select "0"
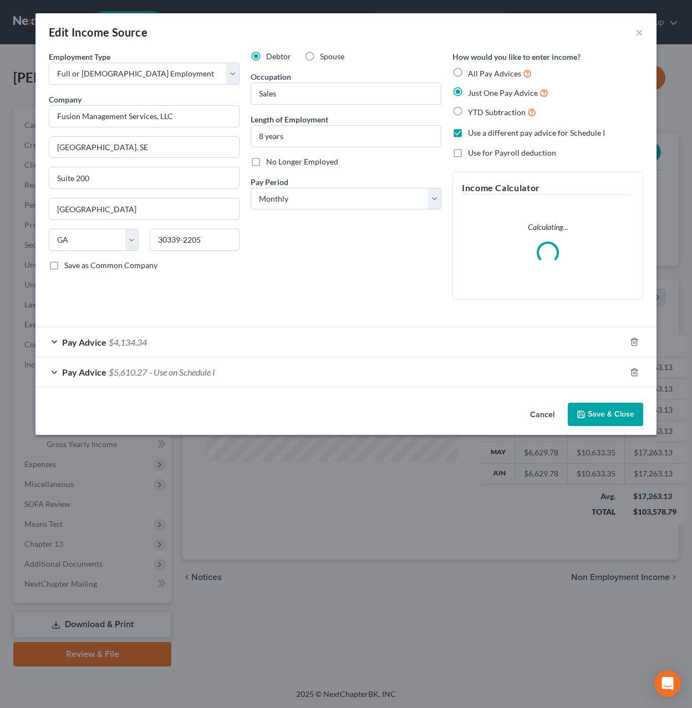
click at [182, 335] on div "Pay Advice $4,134.34" at bounding box center [330, 342] width 590 height 29
